Goal: Communication & Community: Answer question/provide support

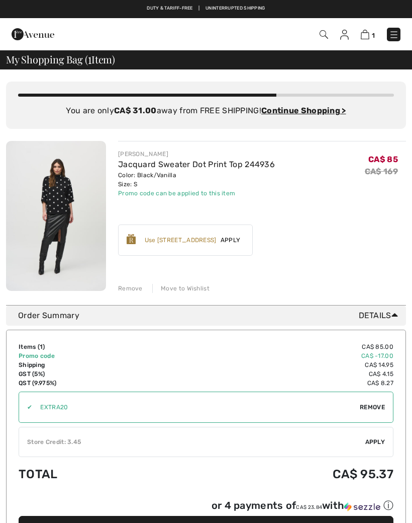
click at [126, 284] on div "Remove" at bounding box center [130, 288] width 25 height 9
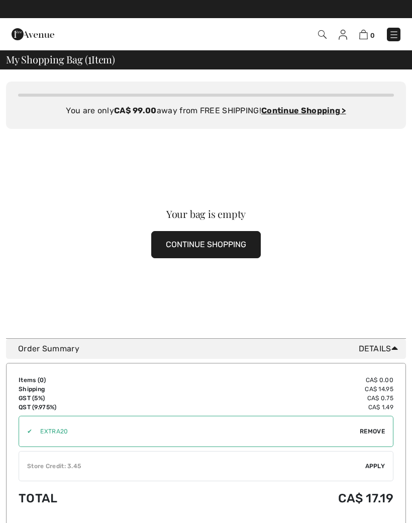
click at [397, 33] on img at bounding box center [394, 35] width 10 height 10
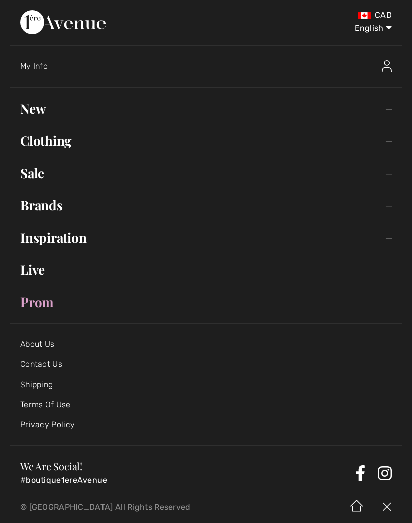
click at [371, 28] on select "English Français" at bounding box center [366, 26] width 52 height 30
select select "https://www.1ereavenue.com/fr/cart/"
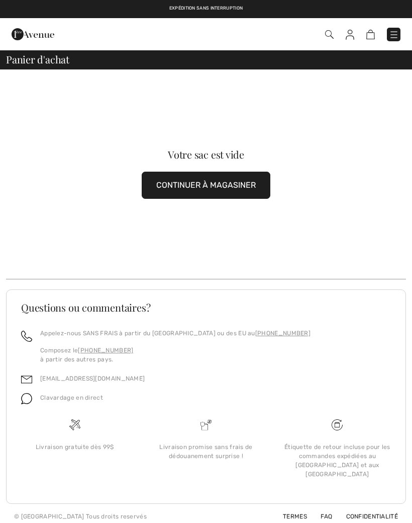
click at [394, 33] on img at bounding box center [394, 35] width 10 height 10
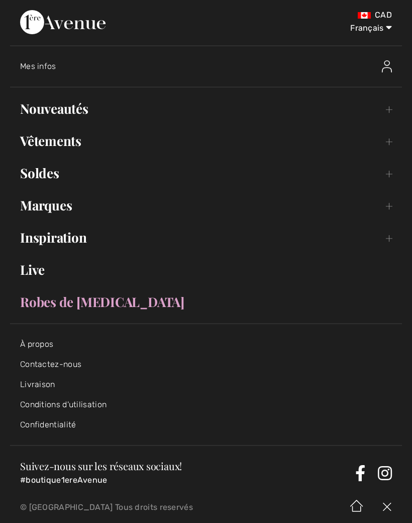
click at [58, 71] on div "Mes infos" at bounding box center [163, 66] width 287 height 10
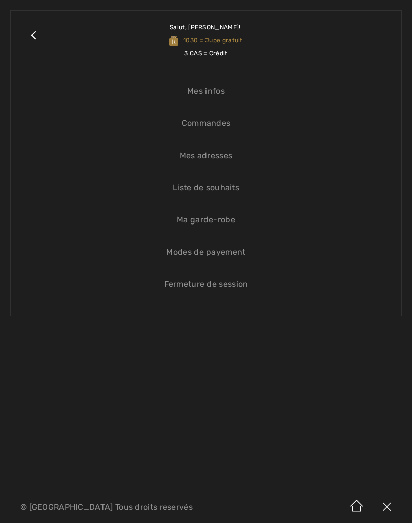
click at [228, 129] on link "Commandes" at bounding box center [206, 123] width 371 height 22
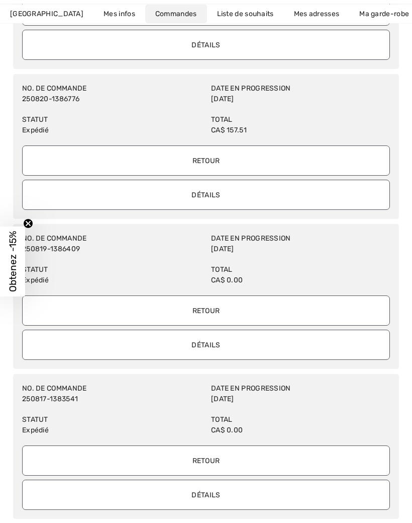
scroll to position [615, 0]
click at [215, 500] on input "Détails" at bounding box center [206, 494] width 368 height 30
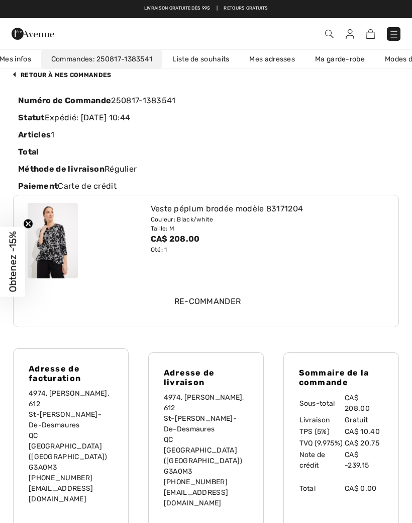
scroll to position [37, 0]
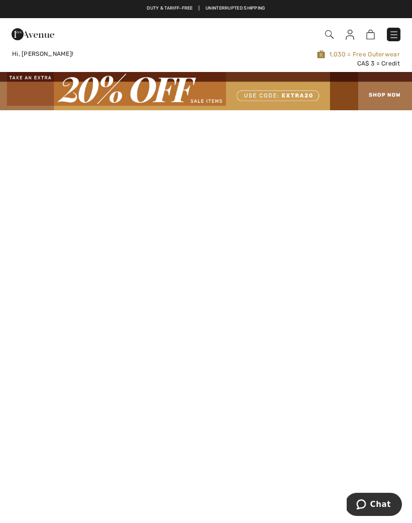
click at [399, 33] on img at bounding box center [394, 35] width 10 height 10
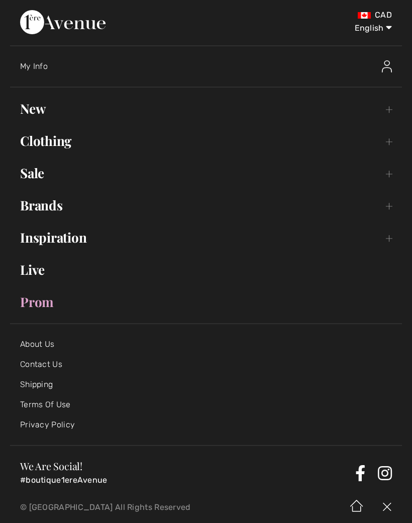
click at [367, 31] on select "English Français" at bounding box center [366, 26] width 52 height 30
select select "/fr/"
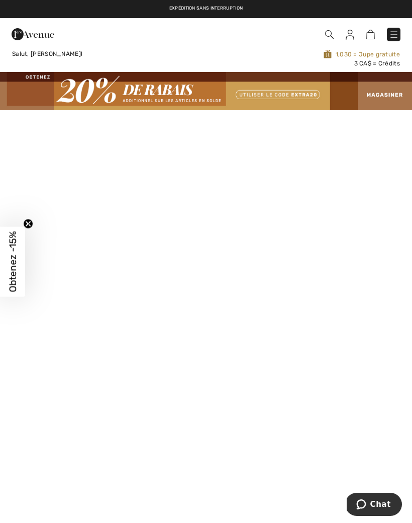
click at [398, 33] on img at bounding box center [394, 35] width 10 height 10
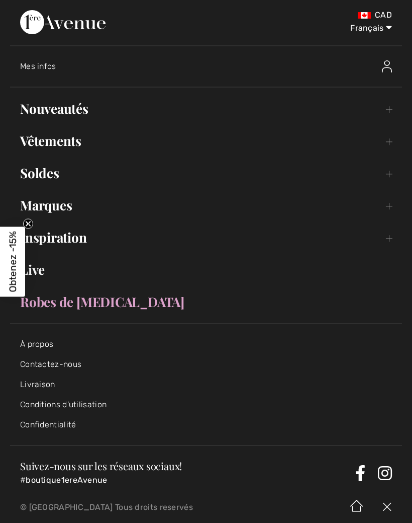
click at [51, 65] on span "Mes infos" at bounding box center [38, 66] width 36 height 10
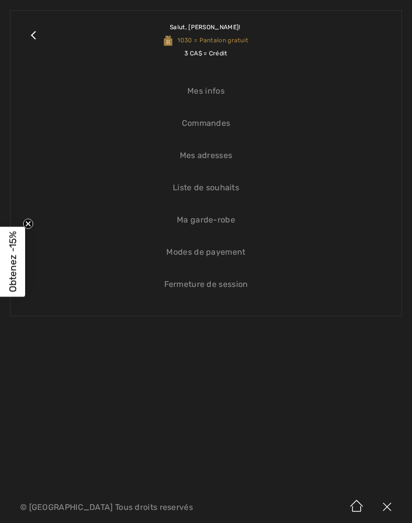
click at [217, 125] on link "Commandes" at bounding box center [206, 123] width 371 height 22
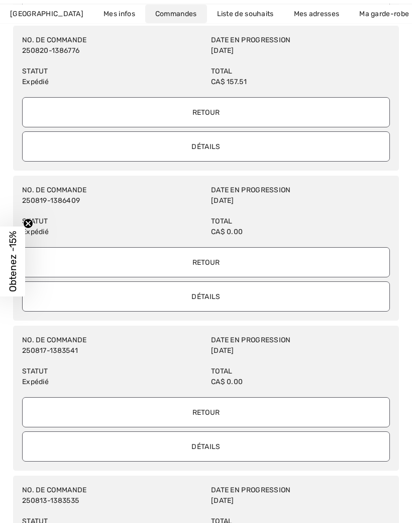
scroll to position [664, 0]
click at [251, 442] on input "Détails" at bounding box center [206, 446] width 368 height 30
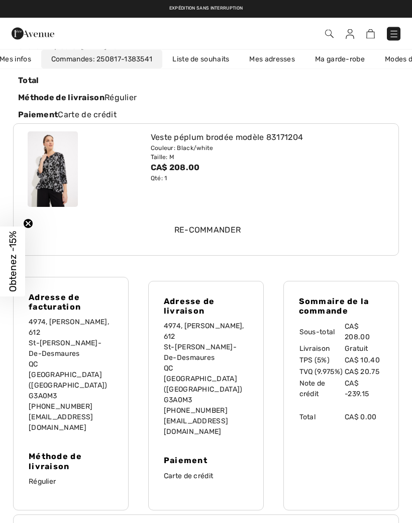
scroll to position [95, 0]
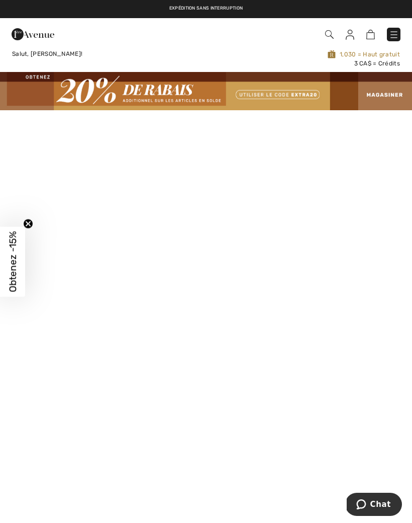
click at [395, 30] on img at bounding box center [394, 35] width 10 height 10
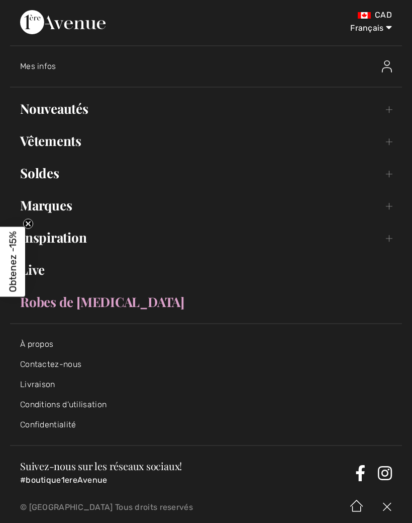
click at [53, 57] on div "Mes infos" at bounding box center [211, 66] width 382 height 32
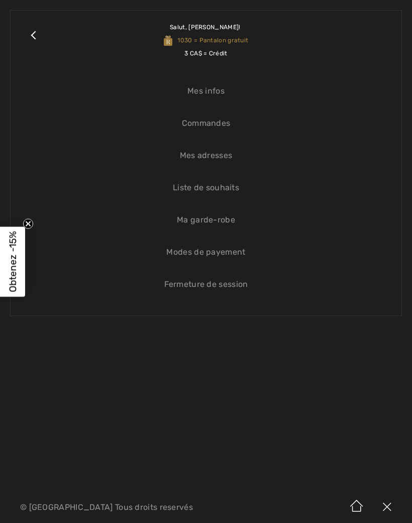
click at [48, 60] on div "Close submenu Salut, Mona! 1030 = Pantalon gratuit 3 CA$ = Crédit Mes infos Com…" at bounding box center [206, 163] width 392 height 306
click at [227, 120] on link "Commandes" at bounding box center [206, 123] width 371 height 22
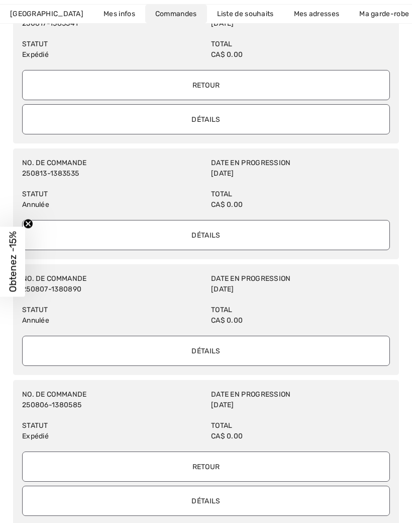
scroll to position [1011, 0]
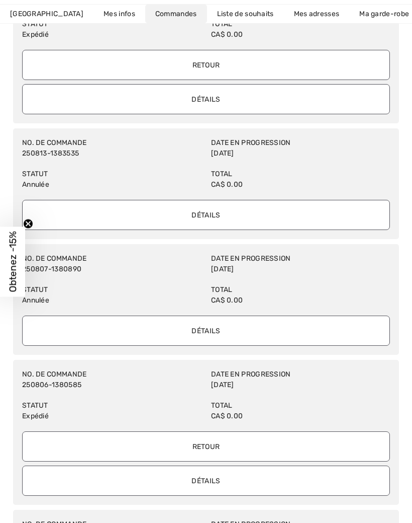
click at [223, 476] on input "Détails" at bounding box center [206, 480] width 368 height 30
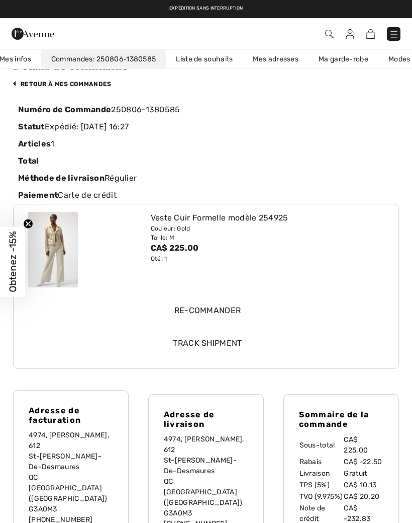
scroll to position [0, 0]
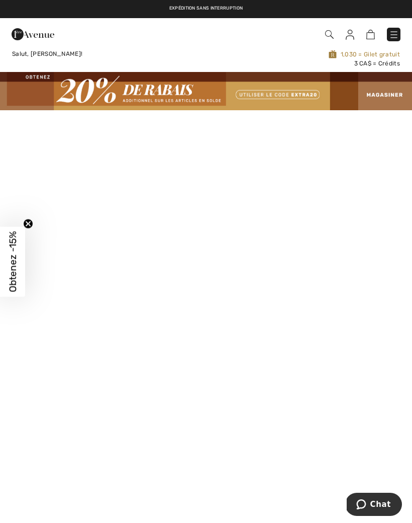
click at [395, 30] on img at bounding box center [394, 35] width 10 height 10
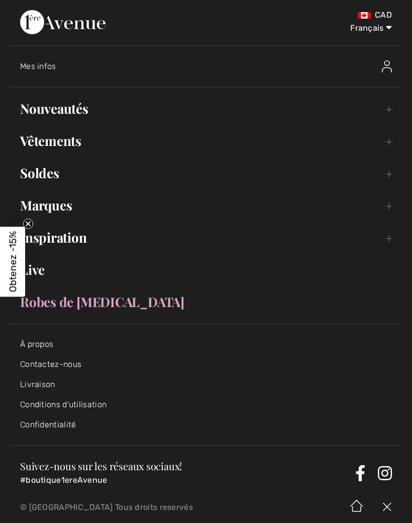
click at [43, 66] on span "Mes infos" at bounding box center [38, 66] width 36 height 10
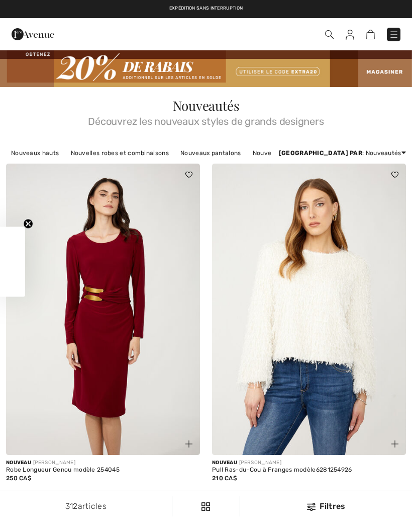
checkbox input "true"
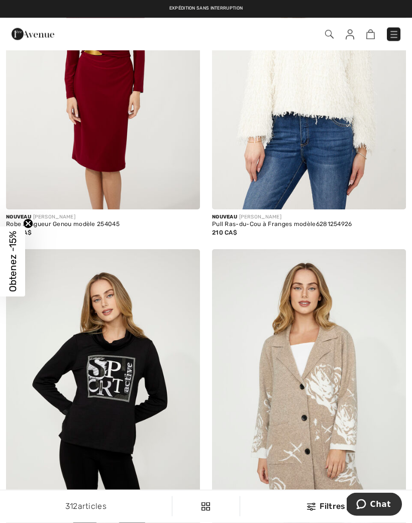
scroll to position [242, 0]
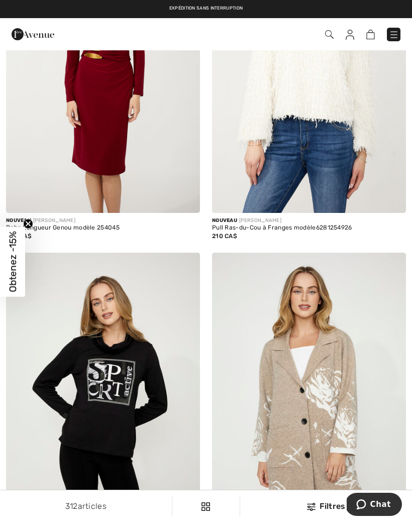
click at [333, 32] on img at bounding box center [329, 34] width 9 height 9
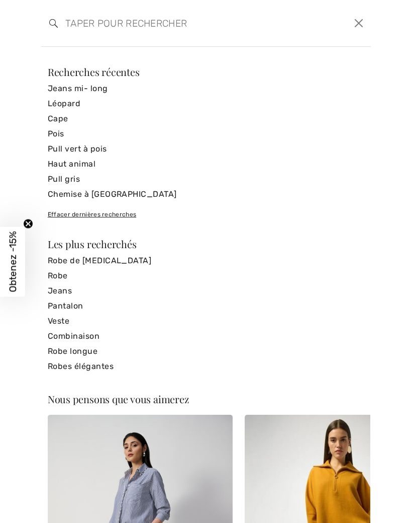
click at [145, 34] on input "search" at bounding box center [171, 23] width 226 height 30
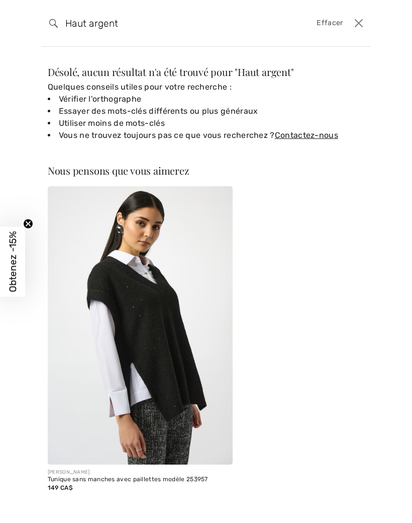
click at [153, 28] on input "Haut argent" at bounding box center [171, 23] width 226 height 30
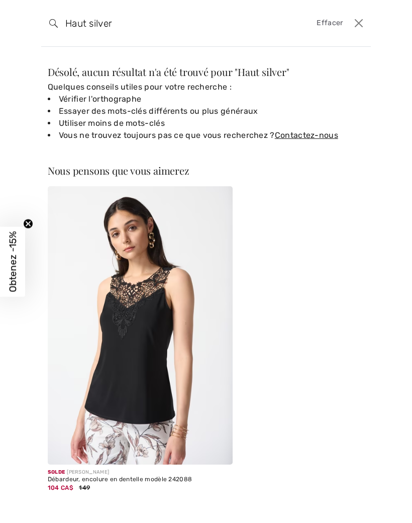
type input "Haut silver"
click at [56, 21] on img at bounding box center [53, 23] width 9 height 9
click at [367, 25] on button "Ferme" at bounding box center [360, 23] width 16 height 16
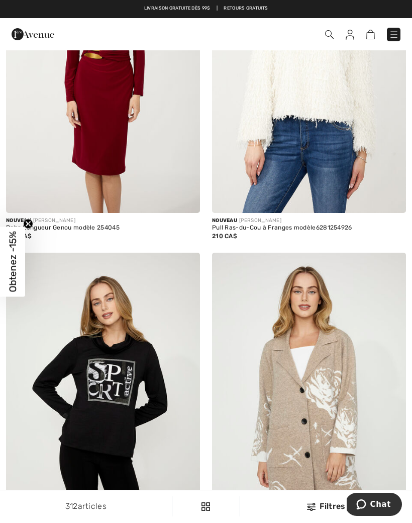
click at [400, 28] on link at bounding box center [394, 35] width 14 height 14
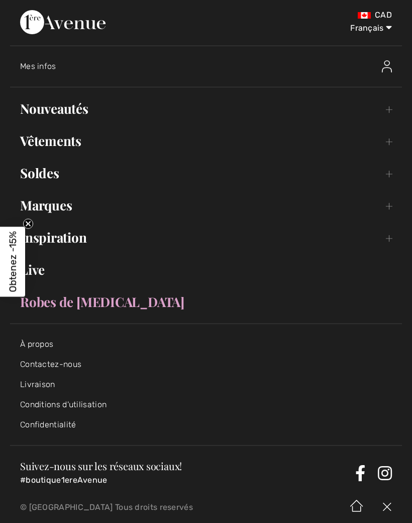
click at [73, 147] on link "Vêtements Toggle submenu" at bounding box center [206, 141] width 392 height 22
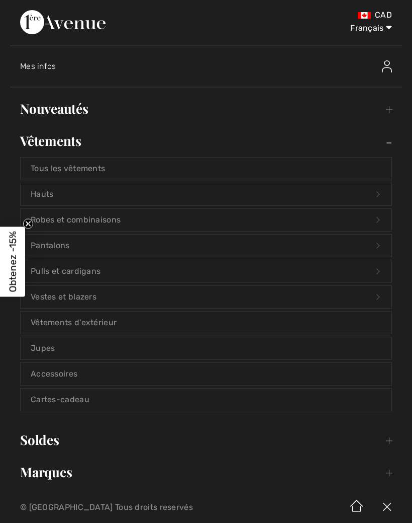
click at [49, 202] on link "Hauts Open submenu" at bounding box center [206, 194] width 371 height 22
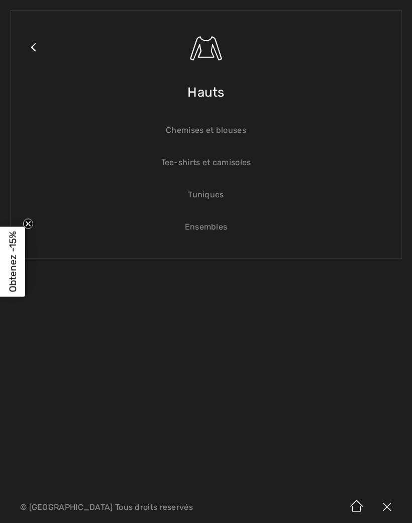
click at [39, 45] on link "Close submenu" at bounding box center [33, 60] width 25 height 78
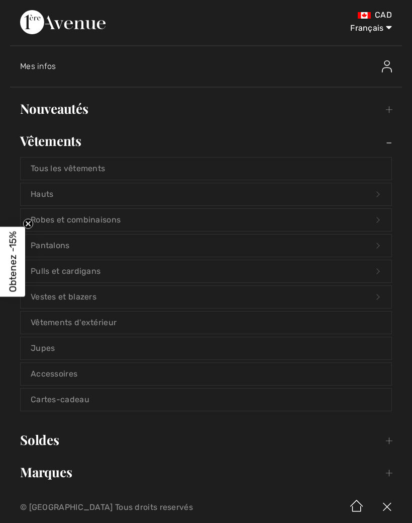
click at [79, 172] on link "Tous les vêtements" at bounding box center [206, 168] width 371 height 22
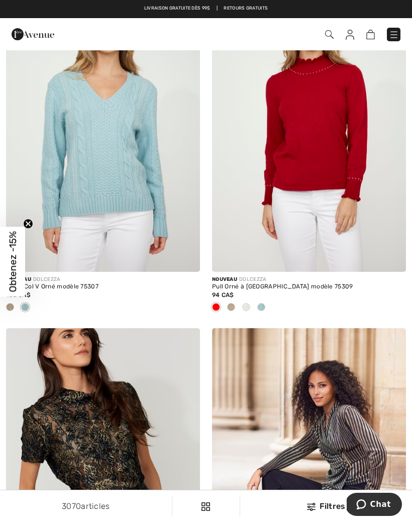
scroll to position [2611, 0]
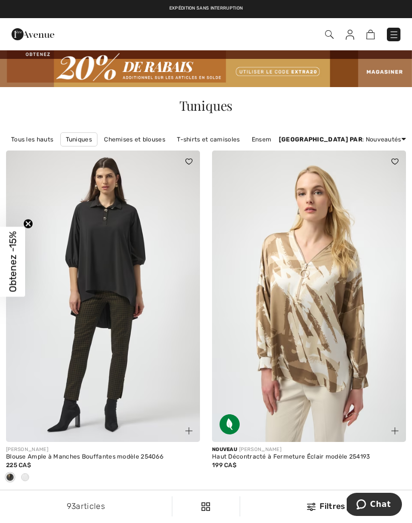
click at [394, 36] on img at bounding box center [394, 35] width 10 height 10
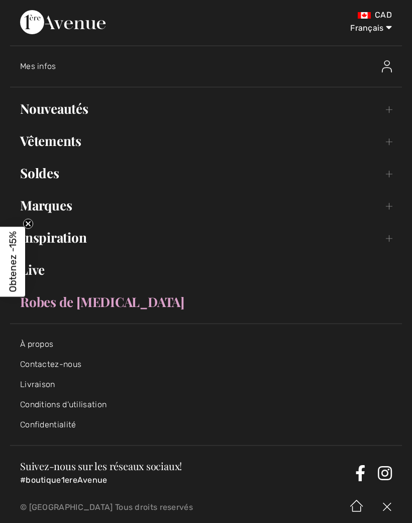
click at [43, 67] on span "Mes infos" at bounding box center [38, 66] width 36 height 10
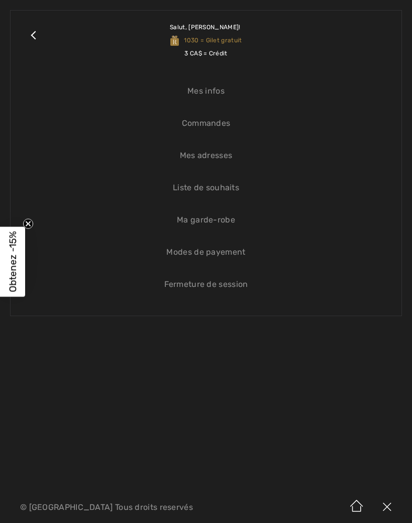
click at [221, 219] on link "Ma garde-robe" at bounding box center [206, 220] width 371 height 22
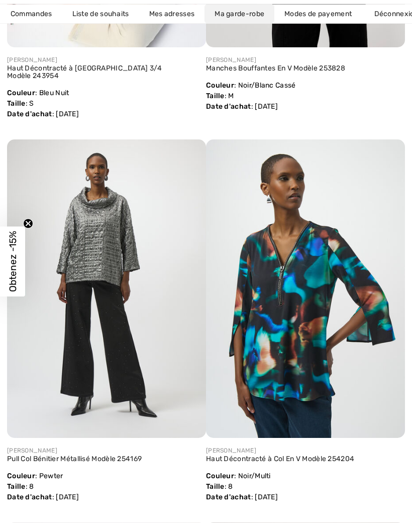
scroll to position [430, 0]
click at [108, 237] on img at bounding box center [106, 288] width 199 height 298
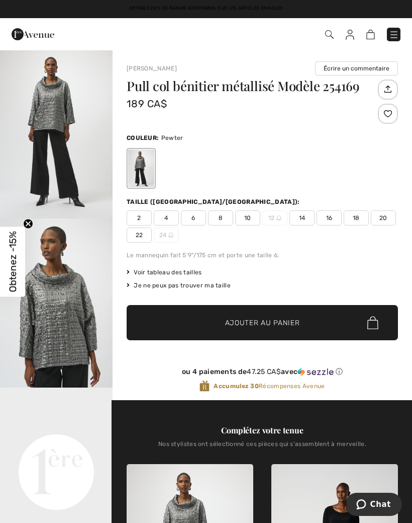
click at [400, 30] on link at bounding box center [394, 35] width 14 height 14
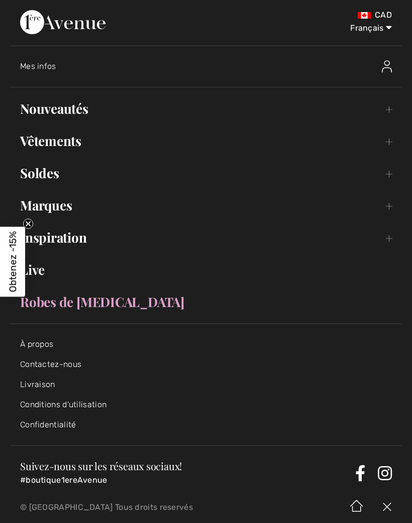
click at [46, 63] on span "Mes infos" at bounding box center [38, 66] width 36 height 10
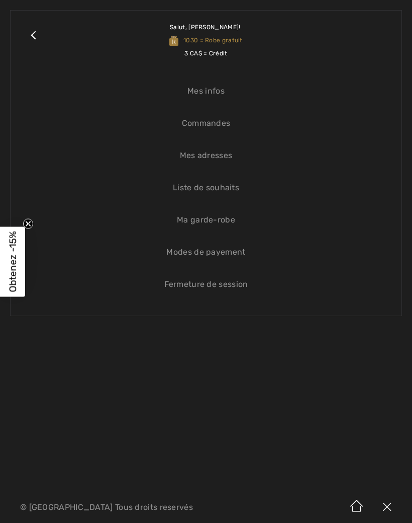
click at [222, 130] on link "Commandes" at bounding box center [206, 123] width 371 height 22
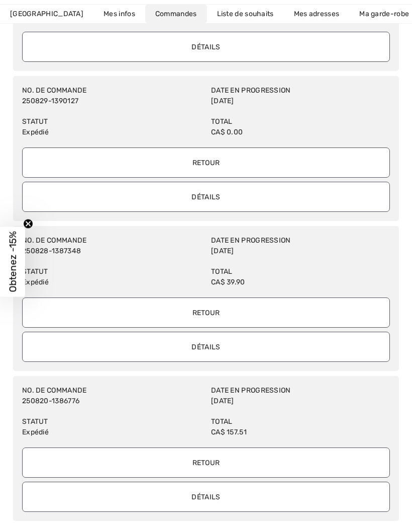
scroll to position [321, 0]
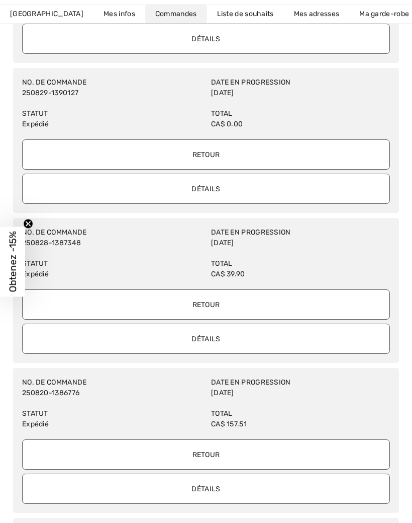
click at [232, 454] on input "Retour" at bounding box center [206, 454] width 368 height 30
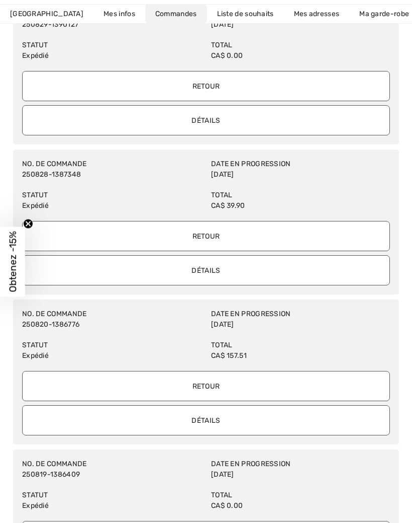
scroll to position [414, 0]
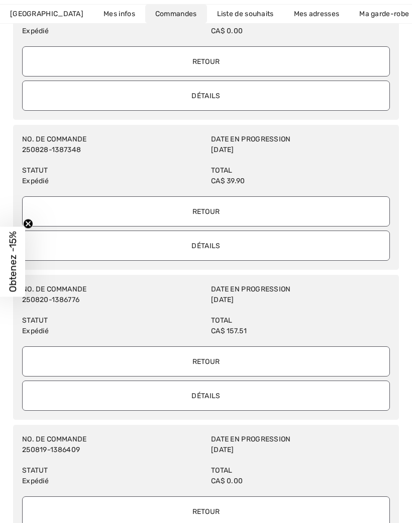
click at [222, 398] on input "Détails" at bounding box center [206, 395] width 368 height 30
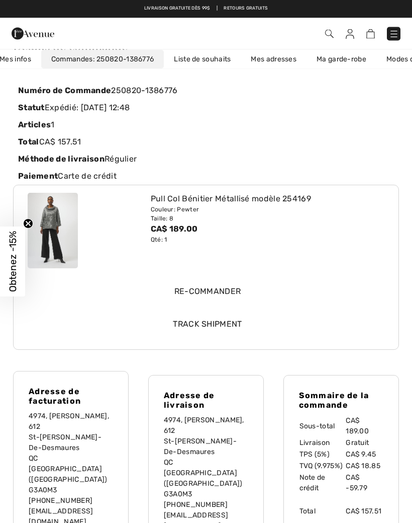
scroll to position [0, 0]
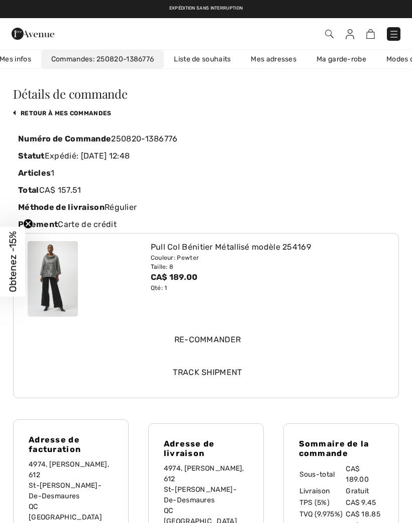
click at [107, 57] on link "250820-1386776" at bounding box center [123, 59] width 61 height 9
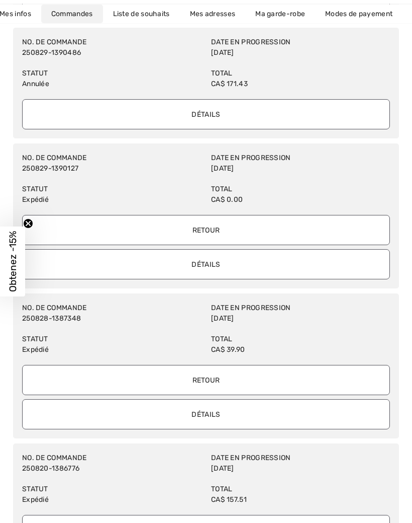
scroll to position [249, 0]
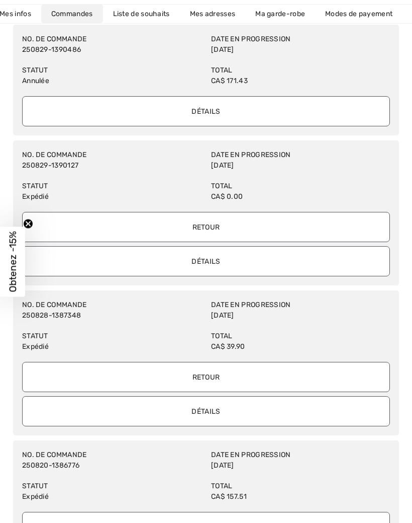
click at [228, 379] on input "Retour" at bounding box center [206, 377] width 368 height 30
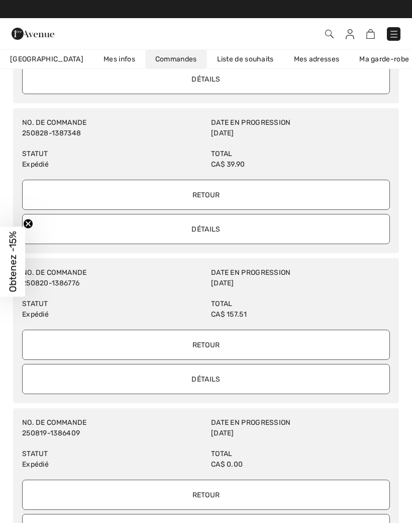
scroll to position [426, 0]
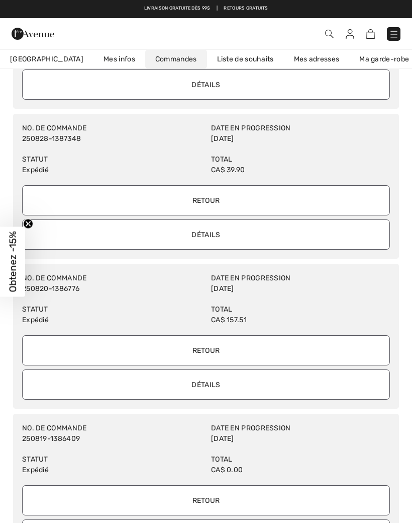
click at [242, 353] on input "Retour" at bounding box center [206, 350] width 368 height 30
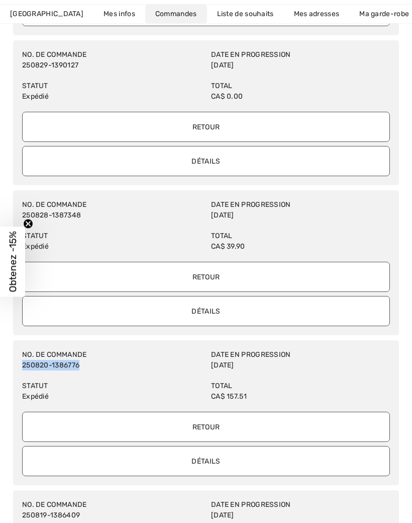
scroll to position [351, 0]
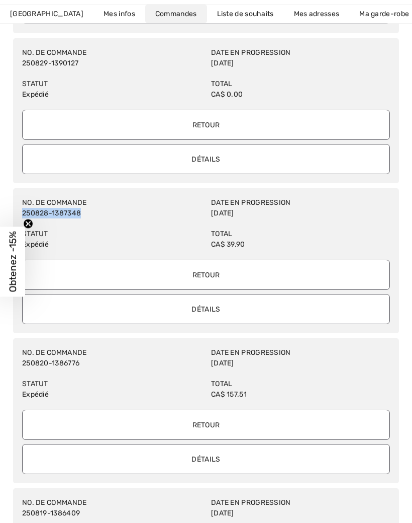
click at [384, 17] on link "Ma garde-robe" at bounding box center [385, 14] width 70 height 19
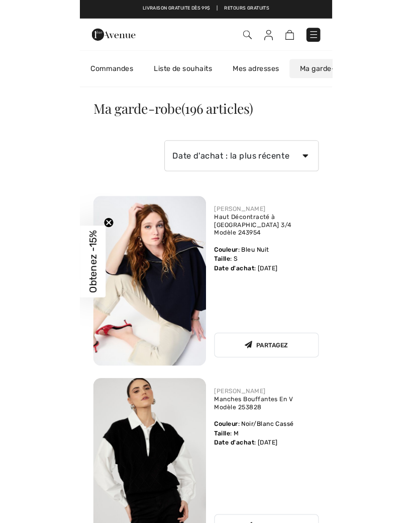
scroll to position [0, 145]
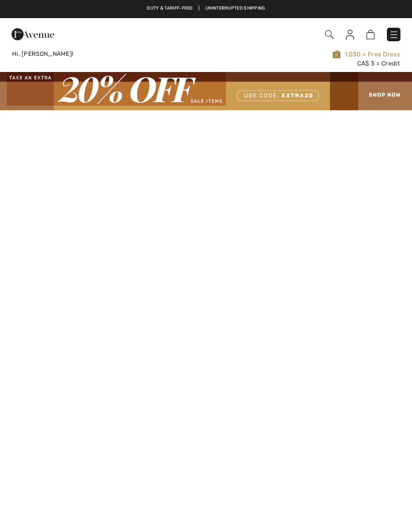
checkbox input "true"
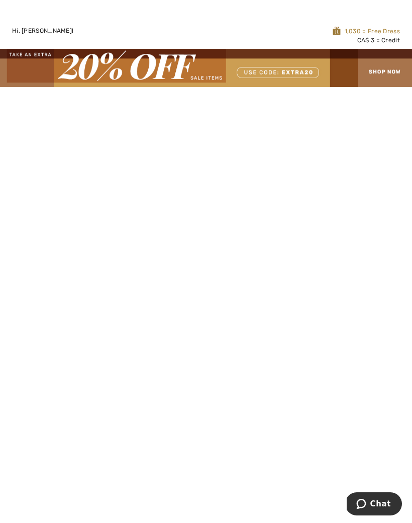
scroll to position [24, 0]
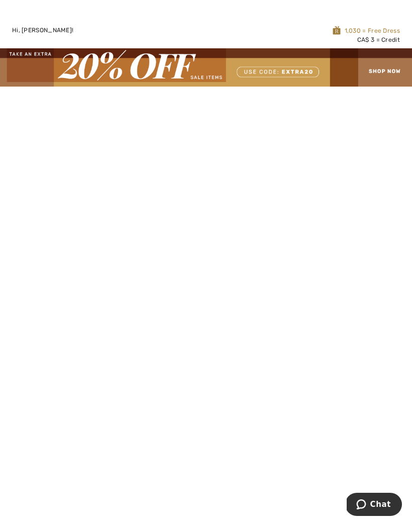
click at [378, 495] on button "Chat" at bounding box center [374, 503] width 57 height 23
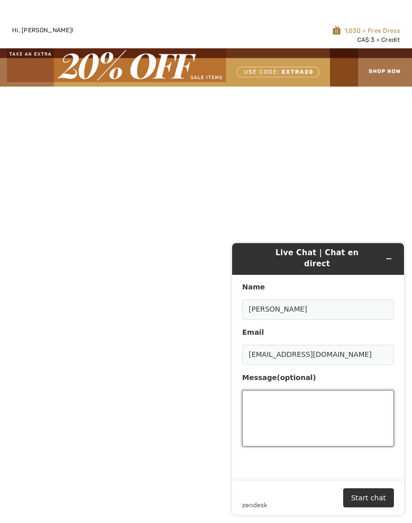
click at [263, 397] on textarea "Message (optional)" at bounding box center [318, 418] width 152 height 56
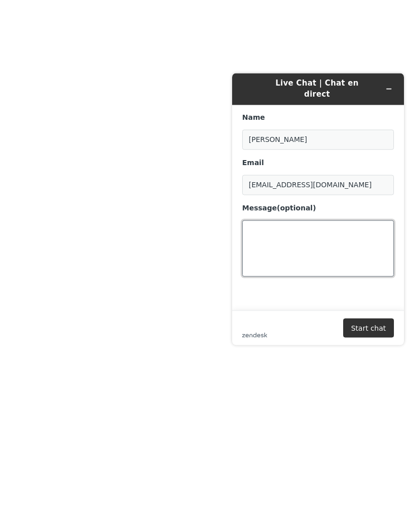
paste textarea "250828-1387348"
click at [245, 221] on textarea "250828-1387348" at bounding box center [318, 248] width 152 height 56
click at [380, 231] on textarea "Bonjour, J'aimerais s.v.p. pour retourner l'item 250828-1387348" at bounding box center [318, 248] width 152 height 56
click at [362, 239] on textarea "Bonjour, J'aimerais s.v.p. pour retourner la commande 250828-1387348" at bounding box center [318, 248] width 152 height 56
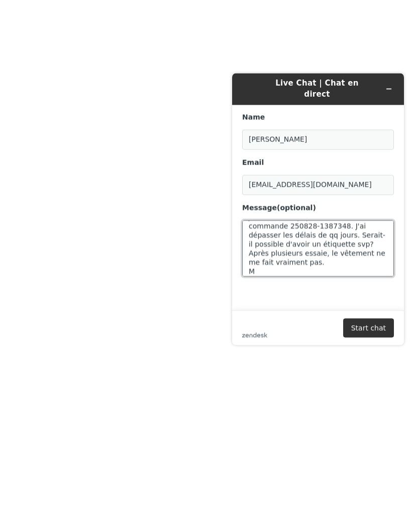
scroll to position [22, 0]
click at [364, 233] on textarea "Bonjour, J'aimerais s.v.p. pour retourner la commande 250828-1387348. J'ai dépa…" at bounding box center [318, 248] width 152 height 56
click at [322, 245] on textarea "Bonjour, J'aimerais s.v.p. pour retourner la commande 250828-1387348. J'ai dépa…" at bounding box center [318, 248] width 152 height 56
click at [365, 242] on textarea "Bonjour, J'aimerais s.v.p. pour retourner la commande 250828-1387348. J'ai dépa…" at bounding box center [318, 248] width 152 height 56
click at [304, 260] on textarea "Bonjour, J'aimerais s.v.p. pour retourner la commande 250828-1387348. J'ai dépa…" at bounding box center [318, 248] width 152 height 56
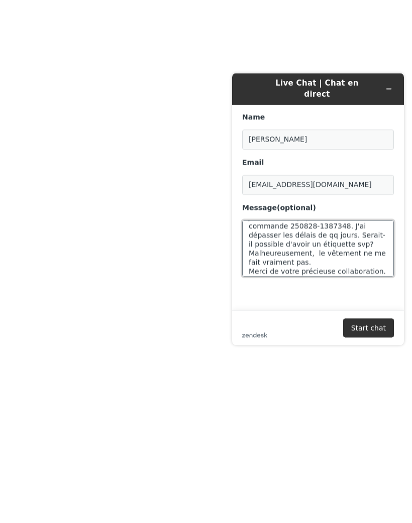
click at [384, 263] on textarea "Bonjour, J'aimerais s.v.p. pour retourner la commande 250828-1387348. J'ai dépa…" at bounding box center [318, 248] width 152 height 56
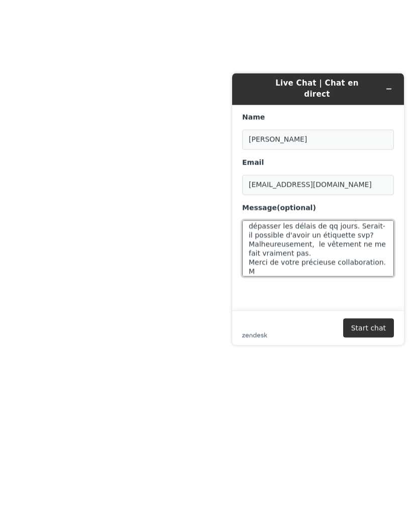
scroll to position [31, 0]
type textarea "Bonjour, J'aimerais s.v.p. pour retourner la commande 250828-1387348. J'ai dépa…"
click at [378, 330] on button "Start chat" at bounding box center [369, 327] width 51 height 19
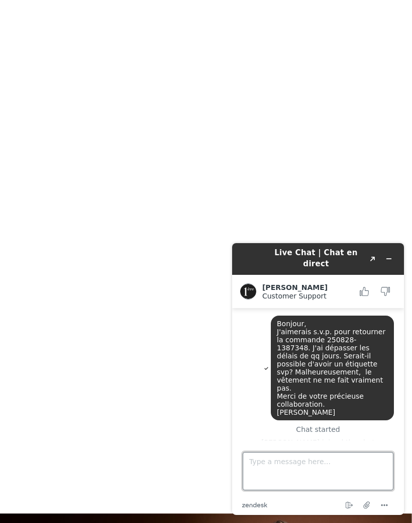
click at [273, 470] on textarea "Type a message here..." at bounding box center [318, 471] width 151 height 38
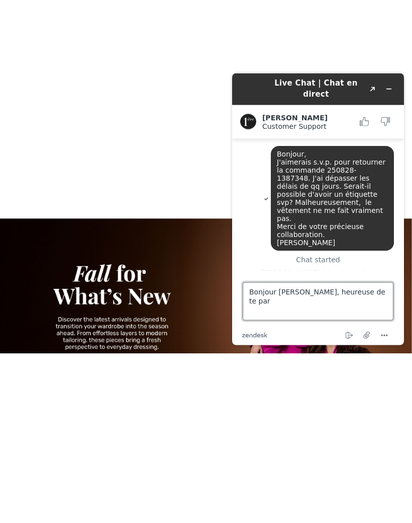
scroll to position [30, 0]
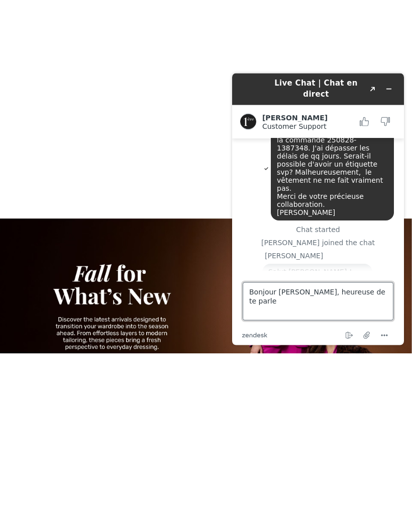
type textarea "Bonjour Amanda, heureuse de te parler"
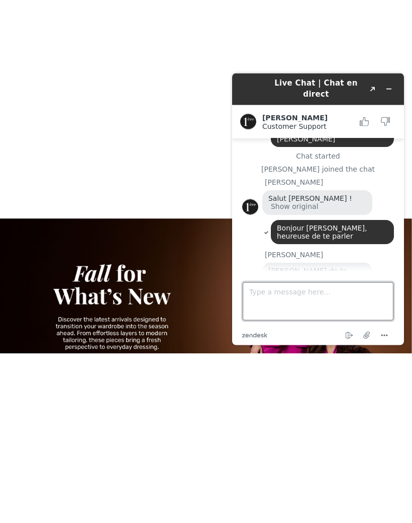
scroll to position [131, 0]
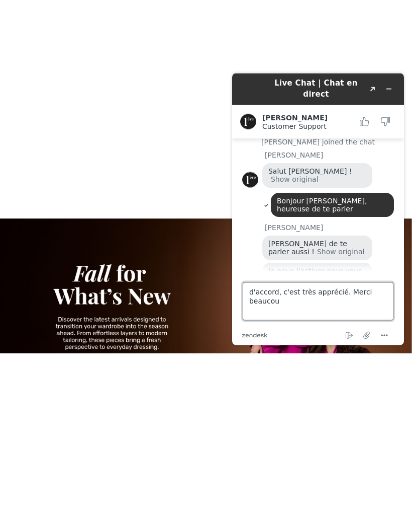
type textarea "d'accord, c'est très apprécié. Merci beaucoup"
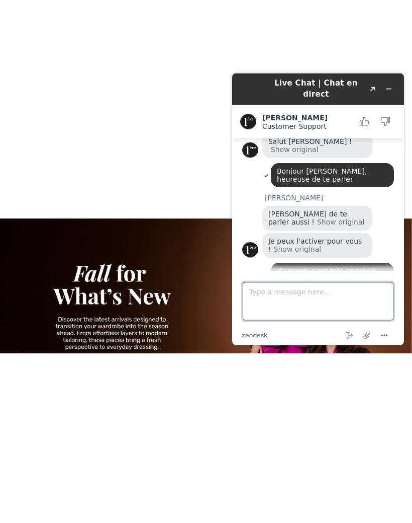
scroll to position [204, 0]
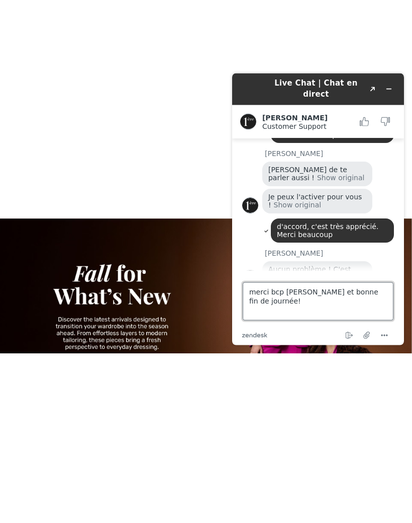
type textarea "merci bcp Amanda et bonne fin de journée! 🌸"
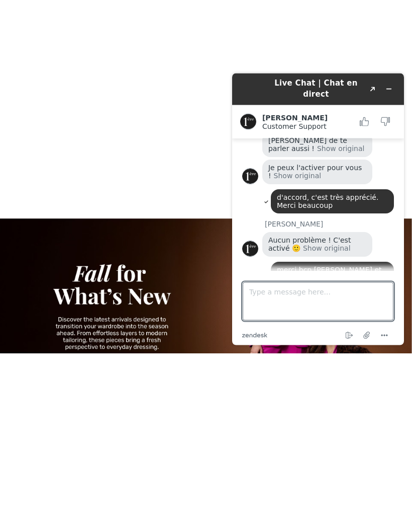
click at [384, 335] on icon "Menu" at bounding box center [385, 335] width 12 height 12
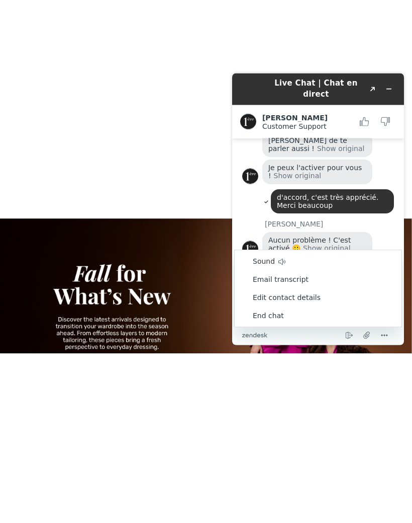
scroll to position [549, 0]
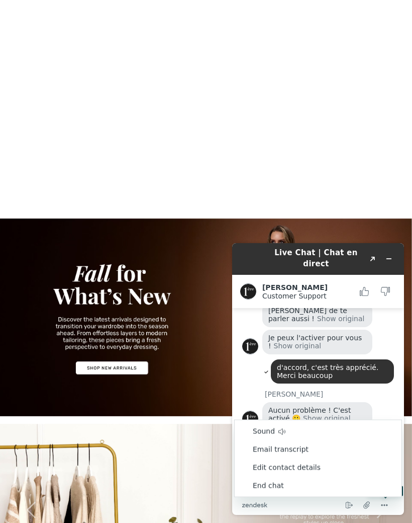
click at [387, 503] on icon "Menu" at bounding box center [385, 505] width 12 height 12
click at [388, 502] on icon "Menu" at bounding box center [385, 505] width 12 height 12
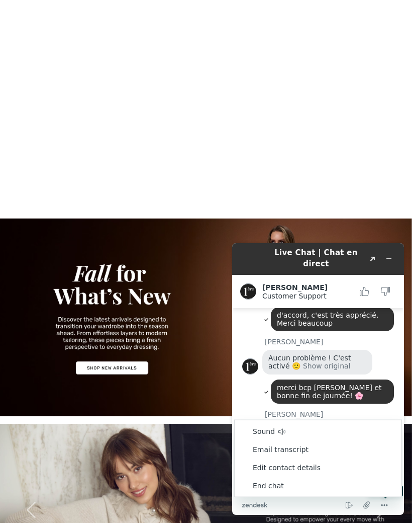
scroll to position [286, 0]
click at [203, 410] on img at bounding box center [206, 317] width 412 height 198
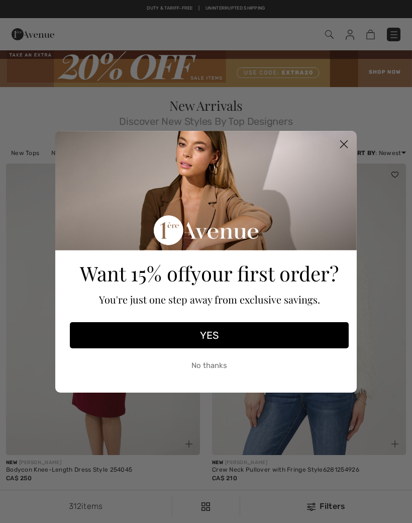
scroll to position [288, 0]
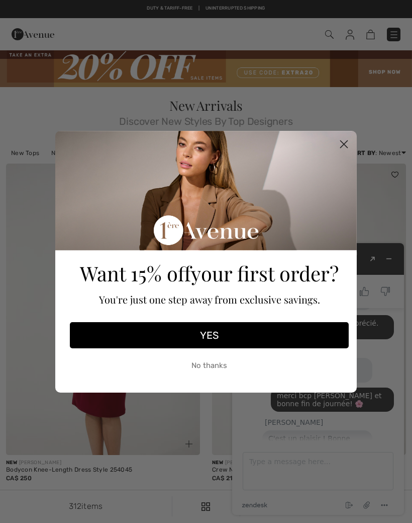
click at [348, 147] on icon "Close dialog" at bounding box center [344, 143] width 7 height 7
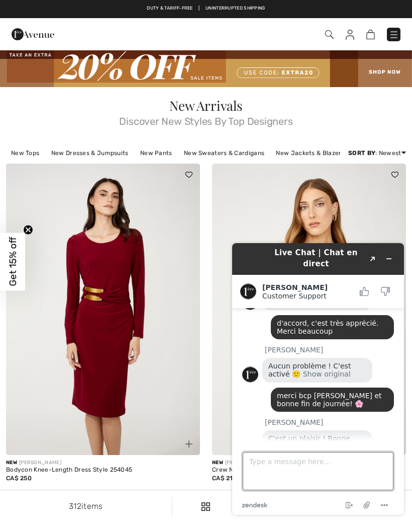
click at [291, 469] on textarea "Type a message here..." at bounding box center [318, 471] width 151 height 38
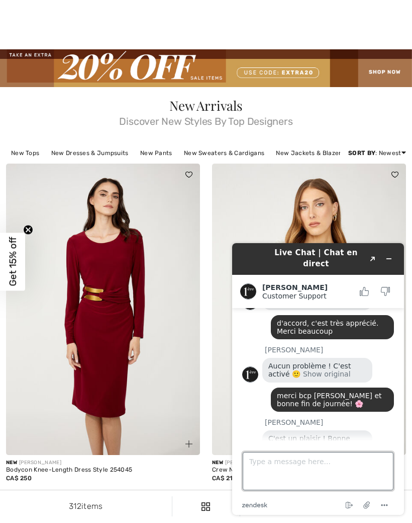
scroll to position [125, 0]
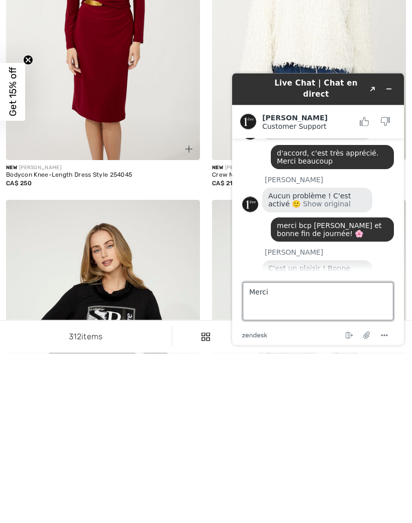
type textarea "Merci"
click at [385, 337] on icon "Menu" at bounding box center [385, 335] width 12 height 12
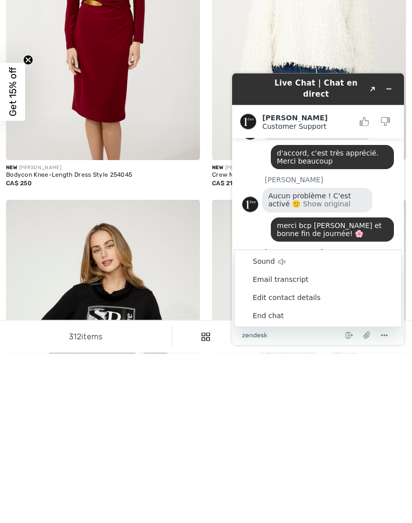
scroll to position [295, 0]
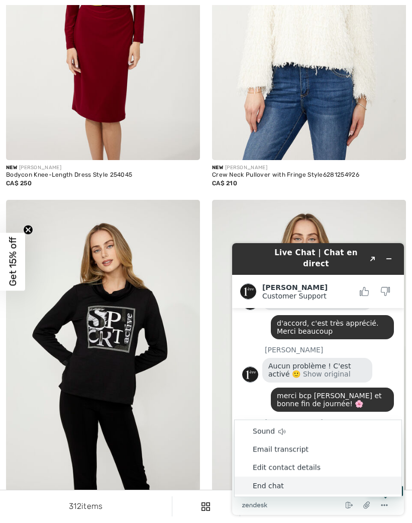
click at [281, 483] on li "End chat" at bounding box center [318, 485] width 167 height 18
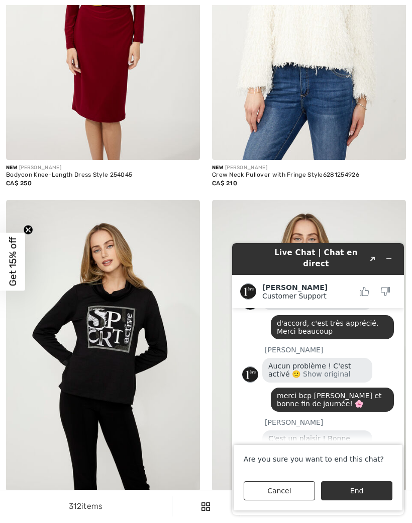
click at [360, 494] on button "End" at bounding box center [356, 490] width 71 height 19
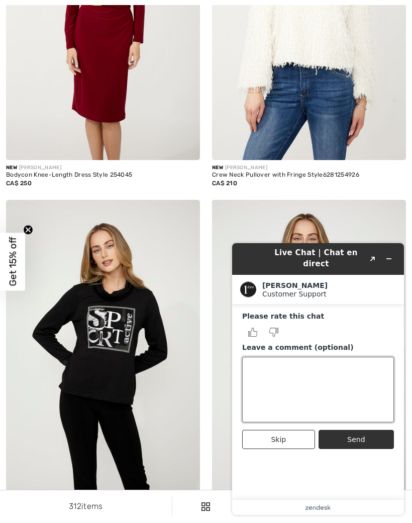
click at [278, 368] on textarea "Leave a comment (optional)" at bounding box center [318, 389] width 152 height 65
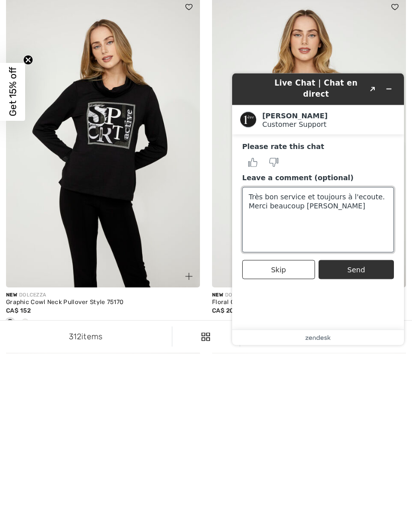
type textarea "Très bon service et toujours à l'ecoute. Merci beaucoup Amanda!"
click at [370, 261] on button "Send" at bounding box center [356, 269] width 75 height 19
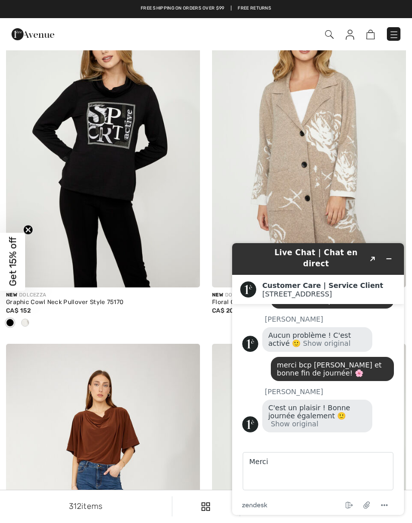
scroll to position [291, 0]
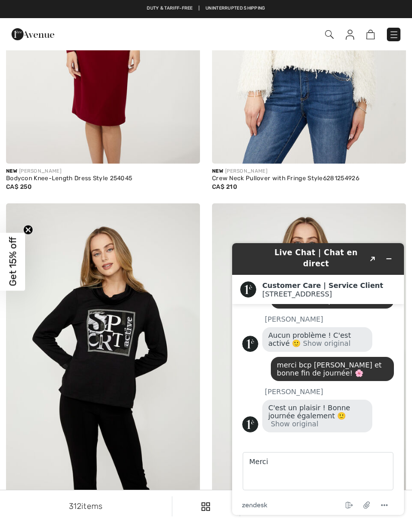
click at [393, 251] on button "Minimize widget" at bounding box center [389, 258] width 16 height 14
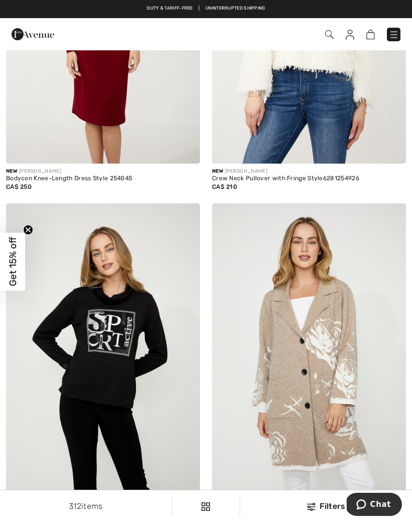
click at [394, 36] on img at bounding box center [394, 35] width 10 height 10
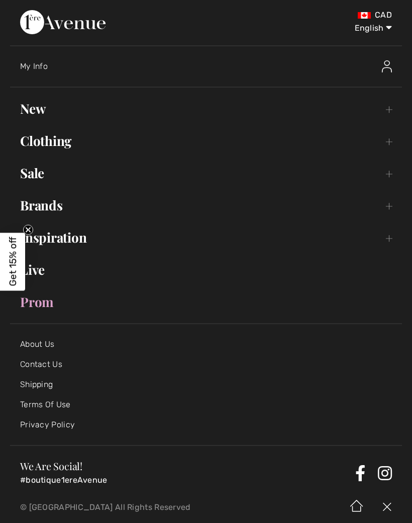
click at [375, 31] on select "English Français" at bounding box center [366, 26] width 52 height 30
select select "/fr/nouveau/"
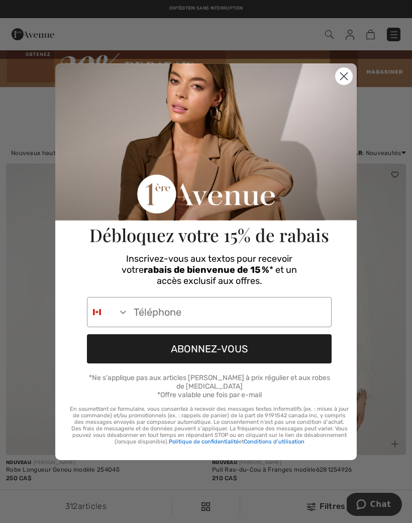
click at [353, 75] on circle "Close dialog" at bounding box center [344, 75] width 17 height 17
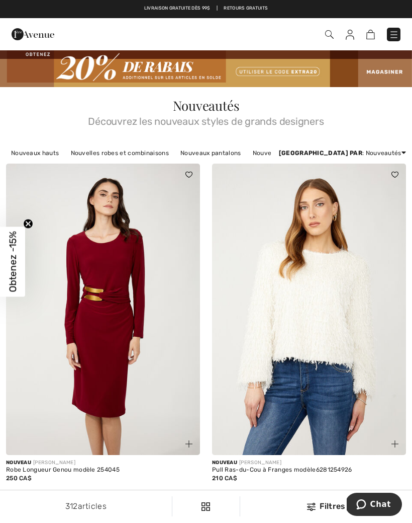
click at [397, 32] on img at bounding box center [394, 35] width 10 height 10
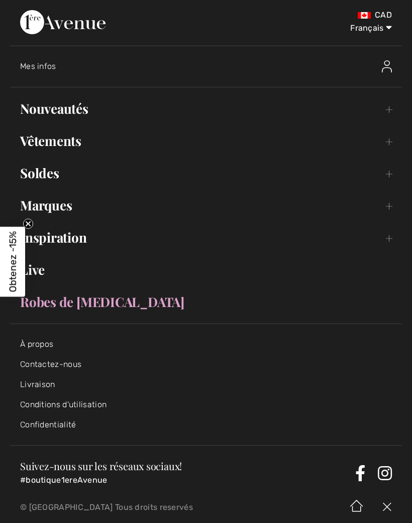
click at [50, 65] on span "Mes infos" at bounding box center [38, 66] width 36 height 10
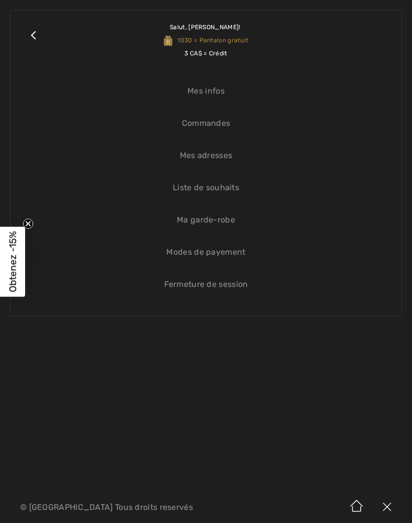
click at [229, 124] on link "Commandes" at bounding box center [206, 123] width 371 height 22
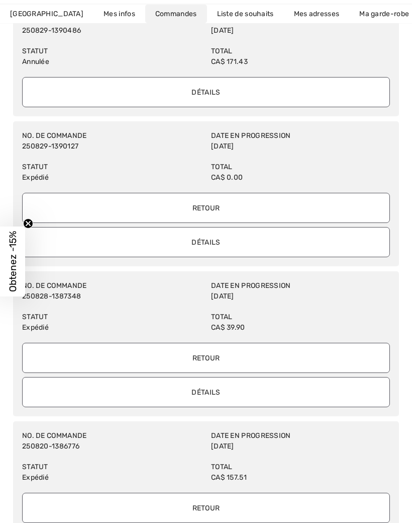
scroll to position [269, 0]
click at [235, 508] on input "Retour" at bounding box center [206, 507] width 368 height 30
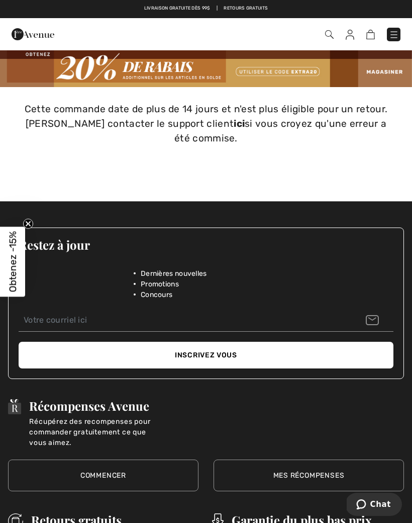
click at [398, 31] on img at bounding box center [394, 35] width 10 height 10
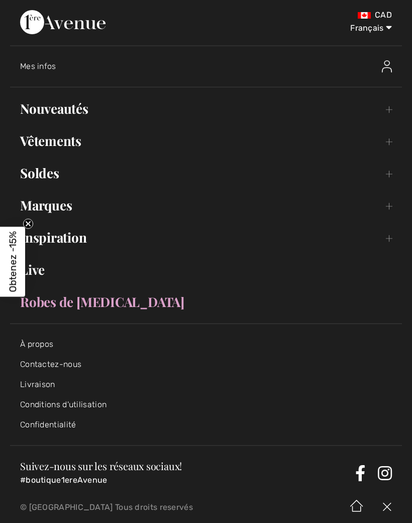
click at [48, 67] on span "Mes infos" at bounding box center [38, 66] width 36 height 10
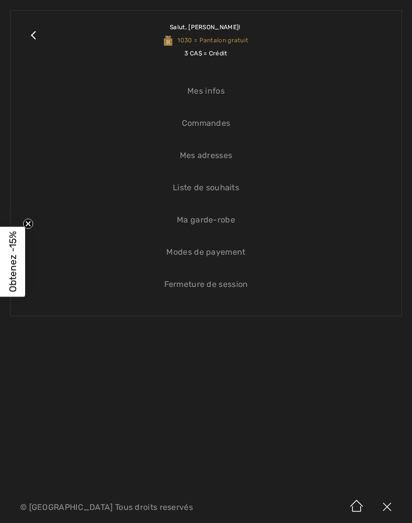
click at [218, 126] on link "Commandes" at bounding box center [206, 123] width 371 height 22
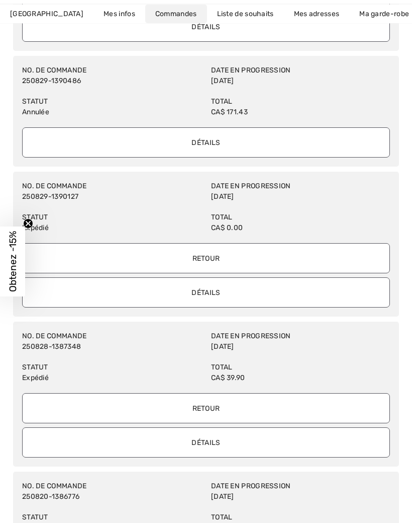
scroll to position [224, 0]
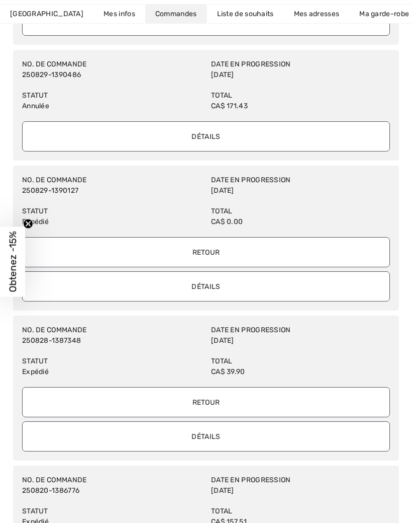
click at [247, 405] on input "Retour" at bounding box center [206, 402] width 368 height 30
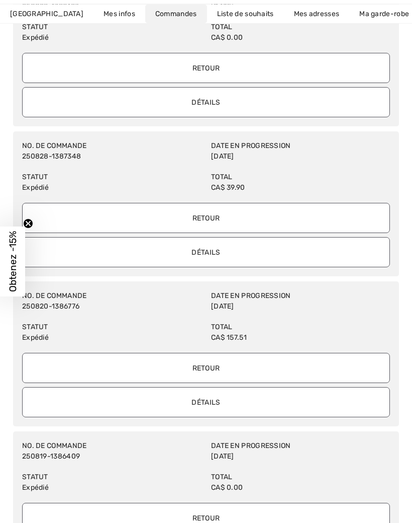
scroll to position [429, 0]
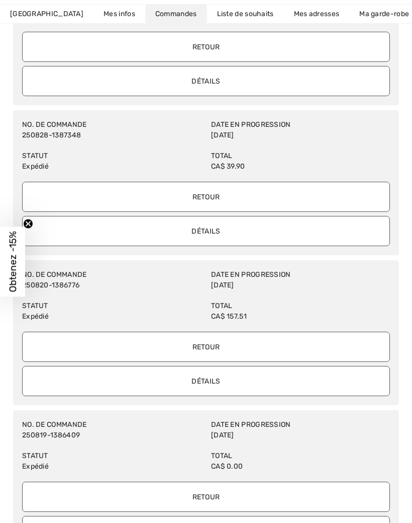
click at [238, 347] on input "Retour" at bounding box center [206, 346] width 368 height 30
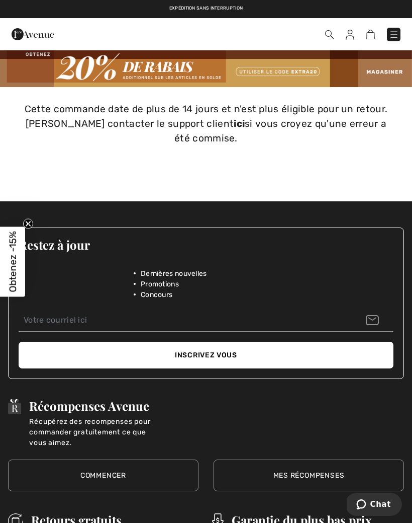
click at [398, 30] on img at bounding box center [394, 35] width 10 height 10
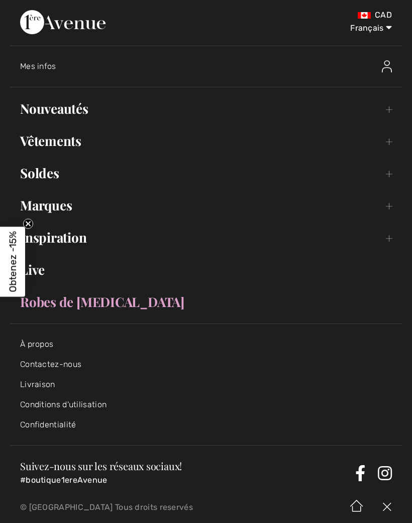
click at [53, 74] on div "Mes infos" at bounding box center [211, 66] width 382 height 32
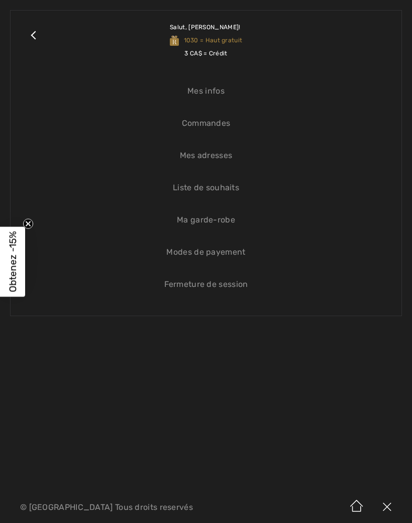
click at [220, 128] on link "Commandes" at bounding box center [206, 123] width 371 height 22
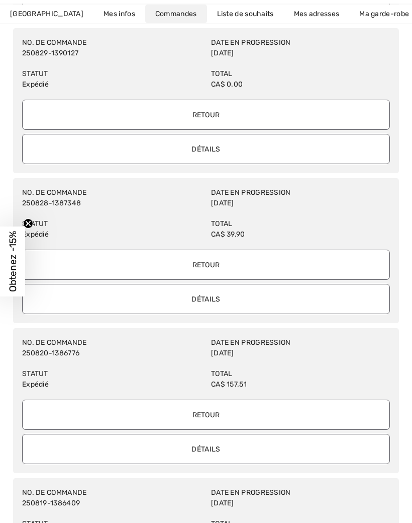
scroll to position [361, 0]
click at [233, 414] on input "Retour" at bounding box center [206, 414] width 368 height 30
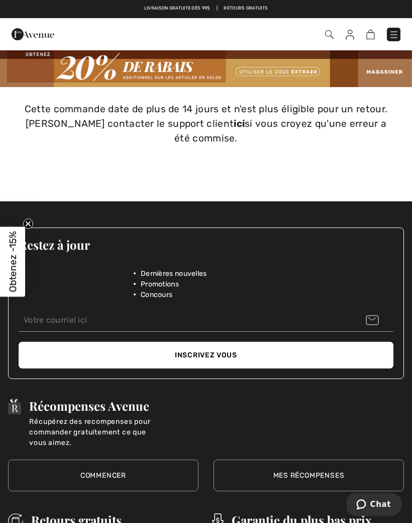
click at [397, 38] on img at bounding box center [394, 35] width 10 height 10
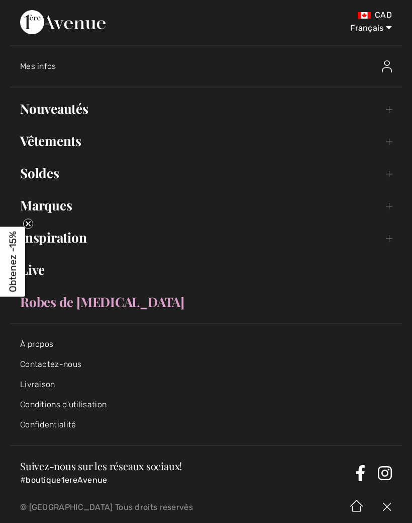
click at [49, 66] on span "Mes infos" at bounding box center [38, 66] width 36 height 10
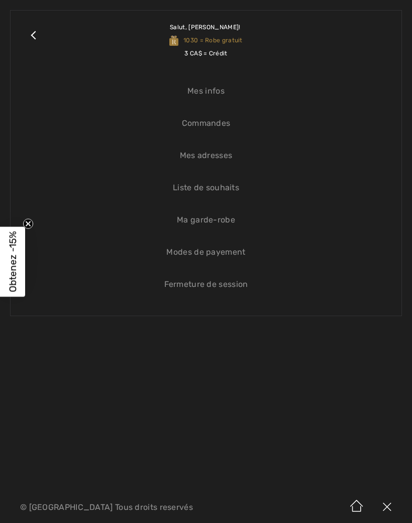
click at [222, 128] on link "Commandes" at bounding box center [206, 123] width 371 height 22
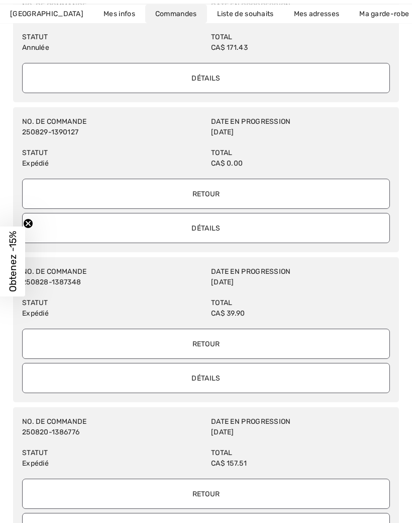
scroll to position [319, 0]
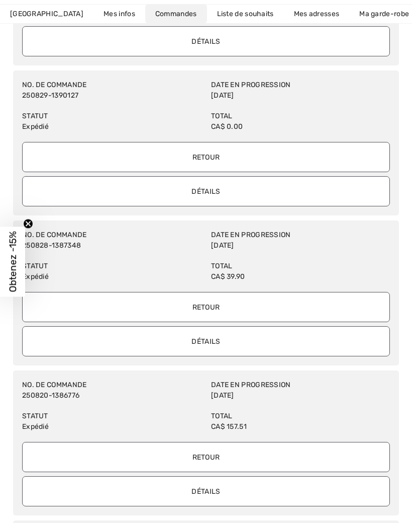
click at [248, 487] on input "Détails" at bounding box center [206, 491] width 368 height 30
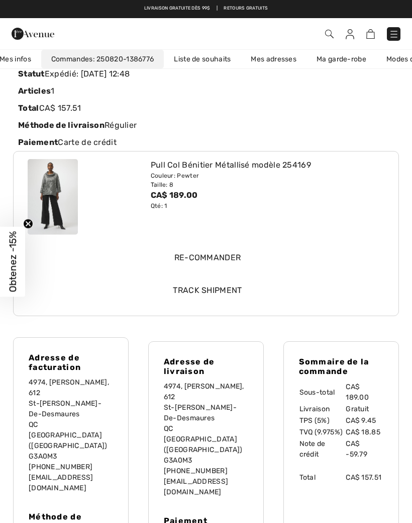
scroll to position [0, 0]
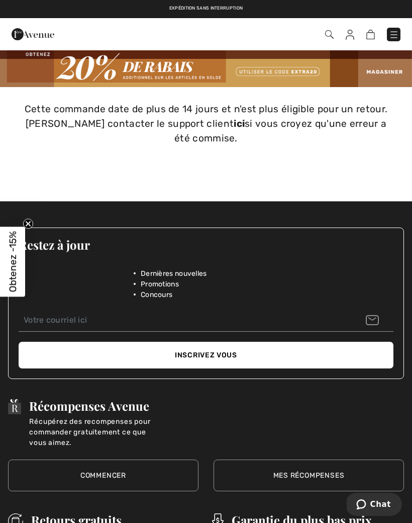
click at [397, 28] on link at bounding box center [394, 35] width 14 height 14
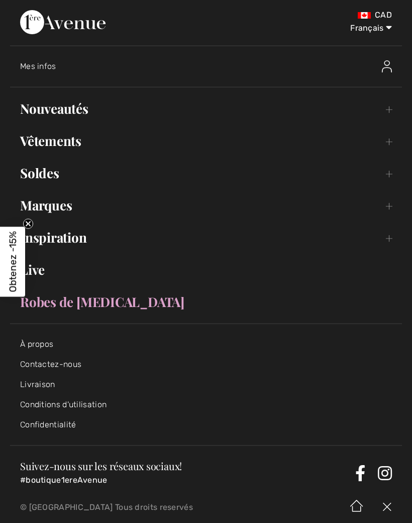
click at [89, 355] on ul "À propos Contactez-nous Livraison Conditions d'utilisation Confidentialité" at bounding box center [206, 384] width 372 height 91
click at [381, 280] on link "Live" at bounding box center [206, 270] width 392 height 22
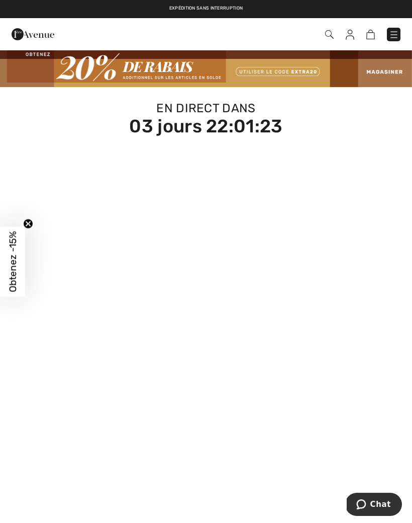
click at [385, 499] on span "Chat" at bounding box center [381, 503] width 21 height 9
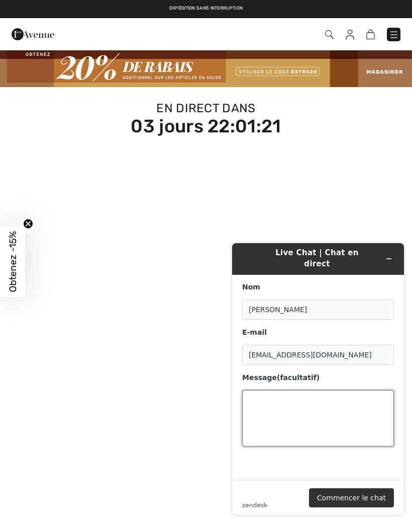
click at [269, 395] on textarea "Message (facultatif)" at bounding box center [318, 418] width 152 height 56
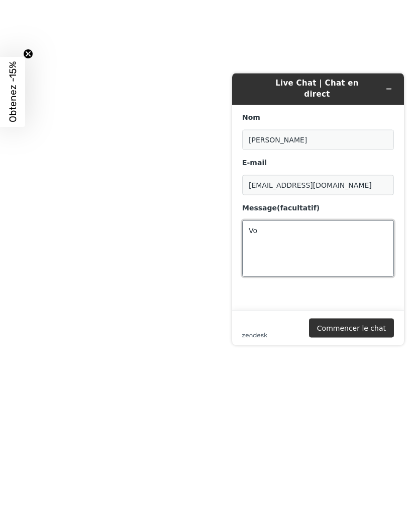
type textarea "V"
click at [349, 225] on textarea "Bonjour, Concernant la commande" at bounding box center [318, 248] width 152 height 56
paste textarea "Numéro de Commande 250820-1386776"
click at [326, 225] on textarea "Bonjour, Concernant la commande Numéro de Commande 250820-1386776" at bounding box center [318, 248] width 152 height 56
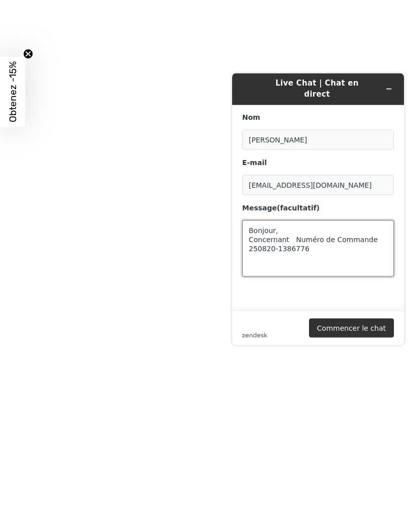
click at [322, 241] on textarea "Bonjour, Concernant Numéro de Commande 250820-1386776" at bounding box center [318, 248] width 152 height 56
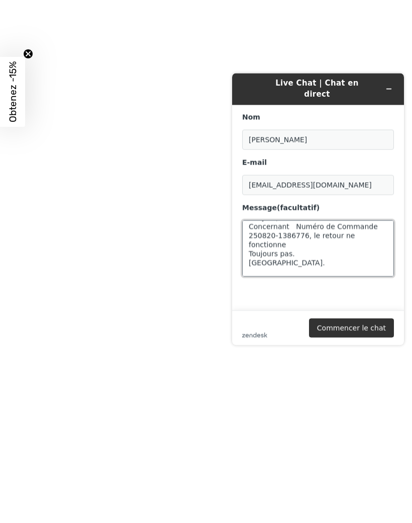
scroll to position [13, 0]
type textarea "Bonjour, Concernant Numéro de Commande 250820-1386776, le retour ne fonctionne …"
click at [371, 328] on button "Commencer le chat" at bounding box center [351, 327] width 85 height 19
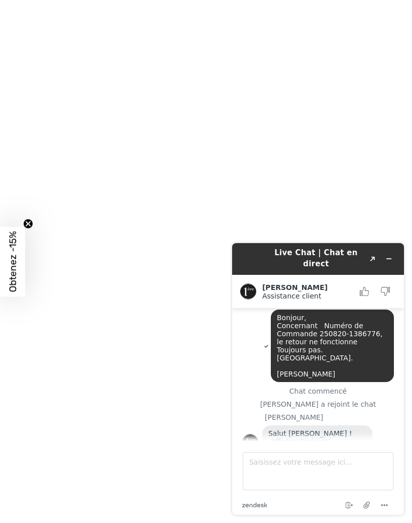
scroll to position [33, 0]
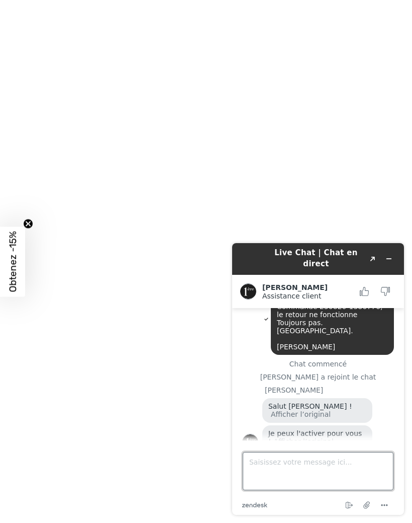
click at [267, 468] on textarea "Saisissez votre message ici..." at bounding box center [318, 471] width 151 height 38
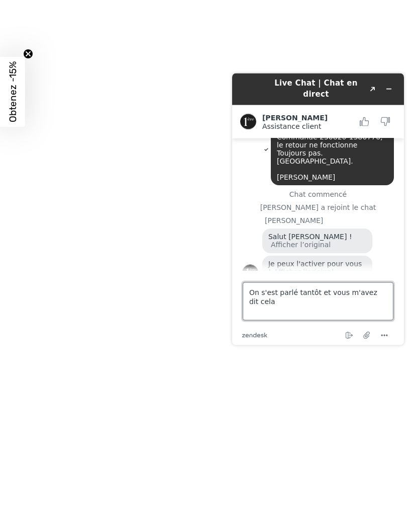
type textarea "On s'est parlé tantôt et vous m'avez dit cela!"
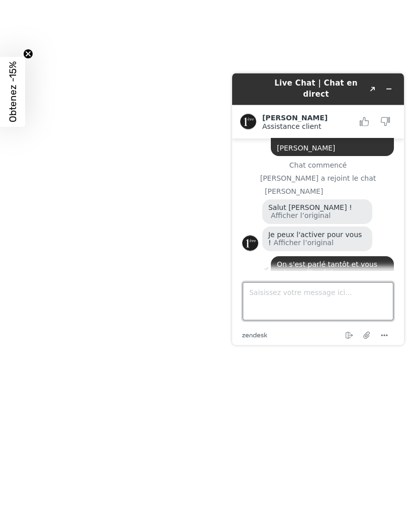
scroll to position [123, 0]
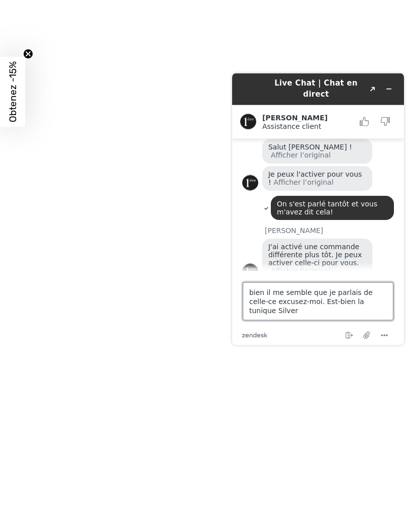
type textarea "bien il me semble que je parlais de celle-ce excusez-moi. Est-bien la tunique S…"
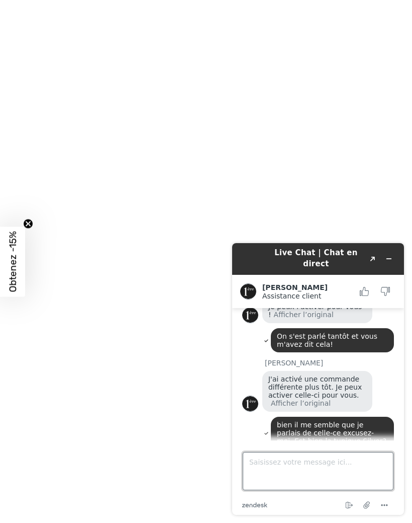
scroll to position [212, 0]
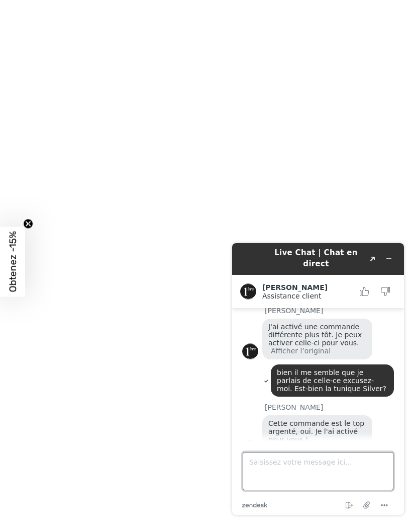
click at [269, 466] on textarea "Saisissez votre message ici..." at bounding box center [318, 471] width 151 height 38
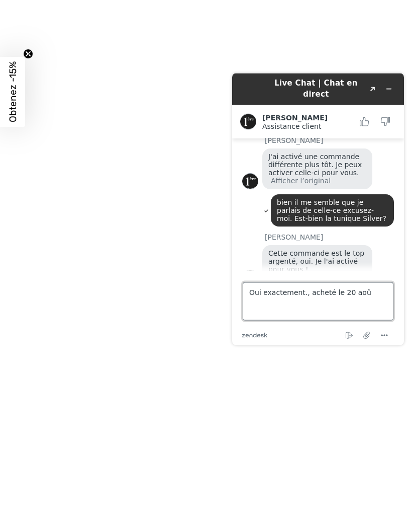
type textarea "Oui exactement., acheté le [DATE]"
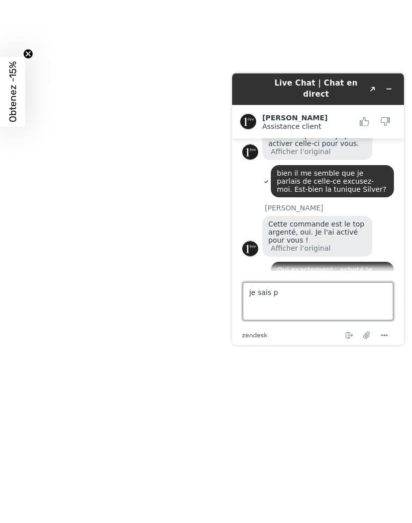
scroll to position [278, 0]
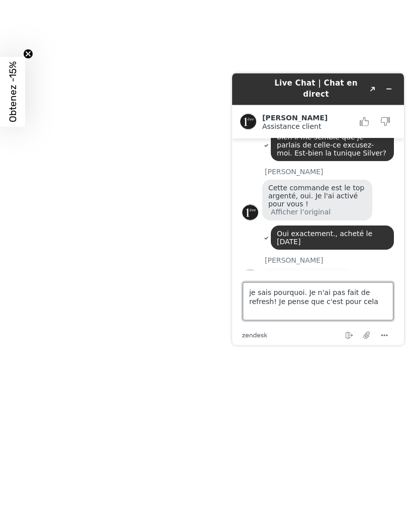
type textarea "je sais pourquoi. Je n'ai pas fait de refresh! Je pense que c'est pour cela,"
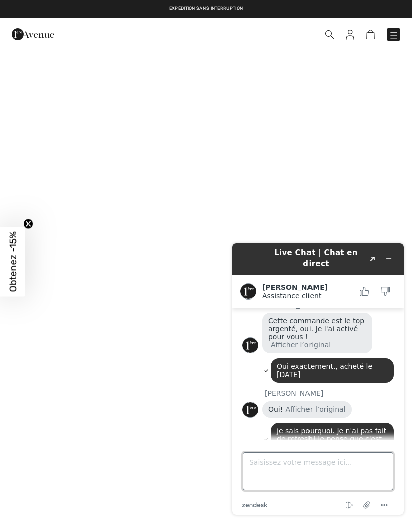
scroll to position [151, 0]
click at [392, 37] on img at bounding box center [394, 35] width 10 height 10
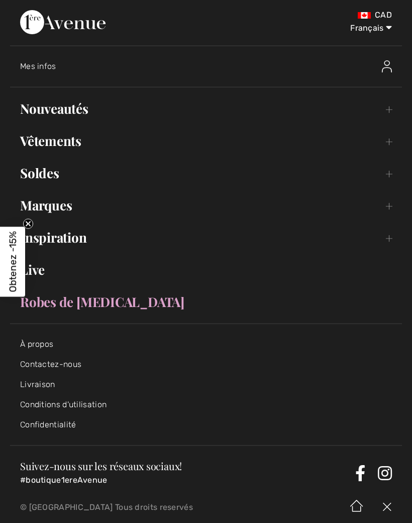
click at [44, 70] on span "Mes infos" at bounding box center [38, 66] width 36 height 10
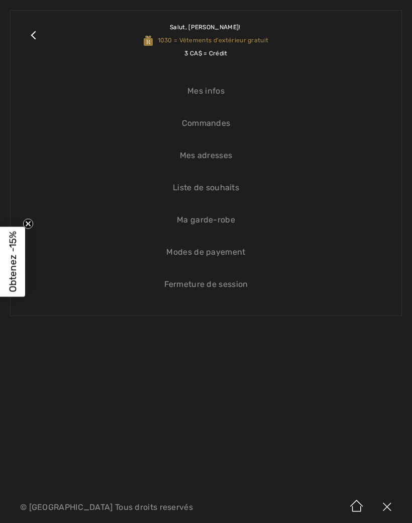
click at [219, 127] on link "Commandes" at bounding box center [206, 123] width 371 height 22
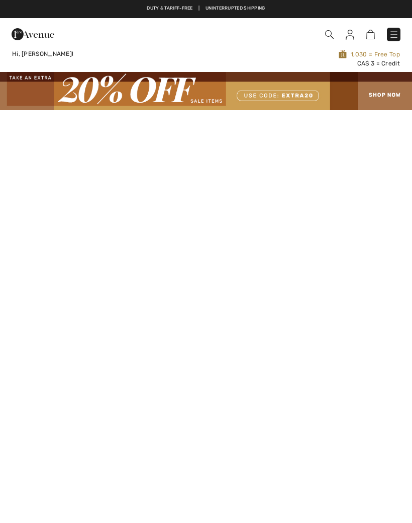
checkbox input "true"
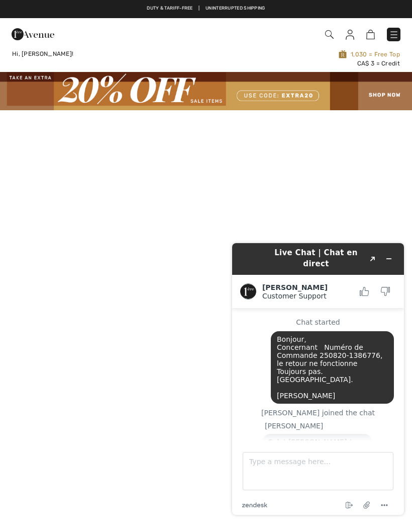
scroll to position [162, 0]
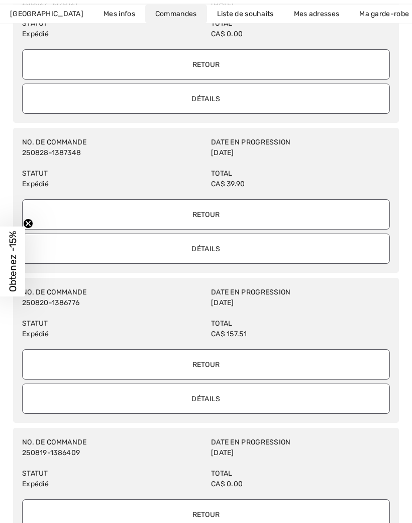
scroll to position [469, 0]
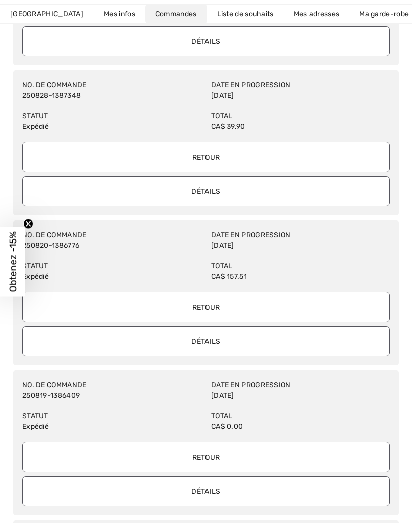
click at [249, 307] on input "Retour" at bounding box center [206, 307] width 368 height 30
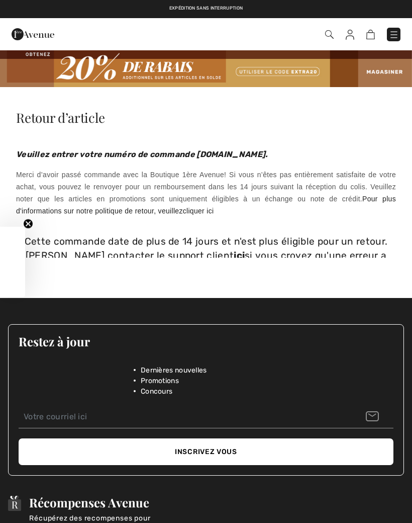
checkbox input "true"
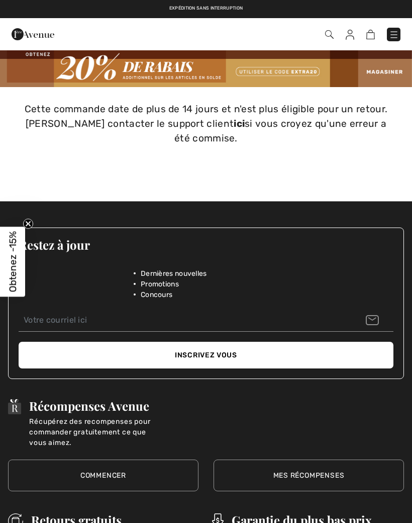
scroll to position [370, 0]
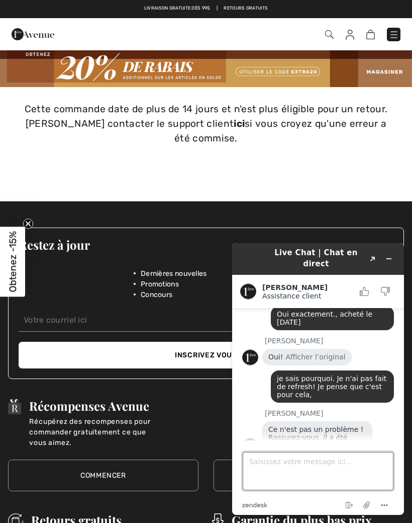
click at [273, 465] on textarea "Saisissez votre message ici..." at bounding box center [318, 471] width 151 height 38
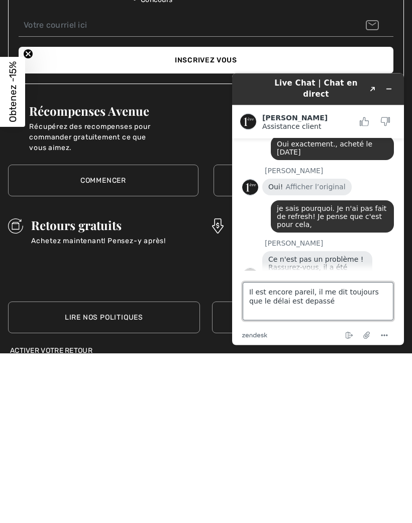
type textarea "Il est encore pareil, il me dit toujours que le délai est depassé!"
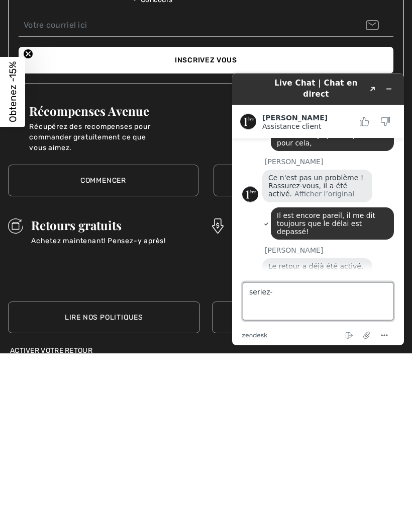
scroll to position [486, 0]
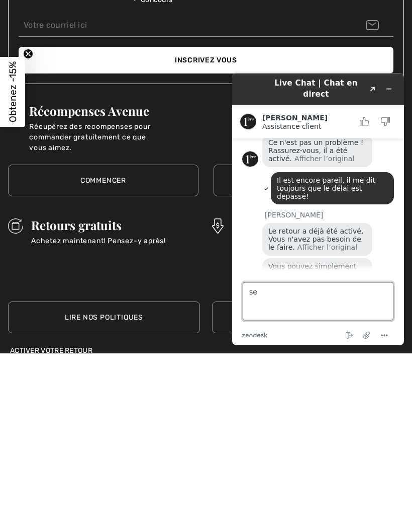
type textarea "s"
type textarea "Je l'ai fait tantôt, mais l'étiquette a été refusée au bureau de poste??"
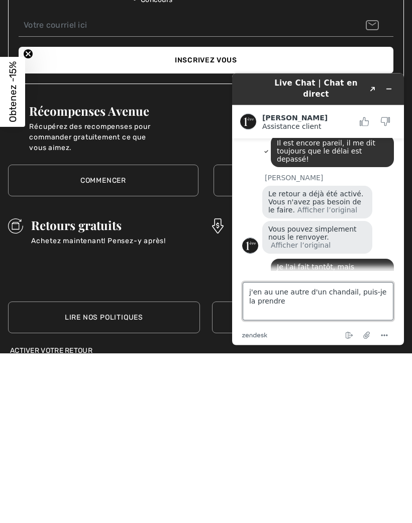
type textarea "j'en au une autre d'un chandail, puis-je la prendre?"
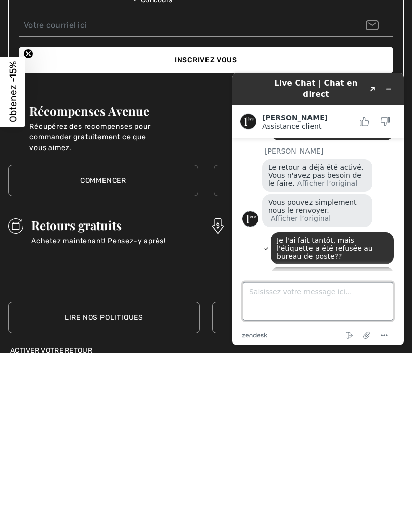
scroll to position [603, 0]
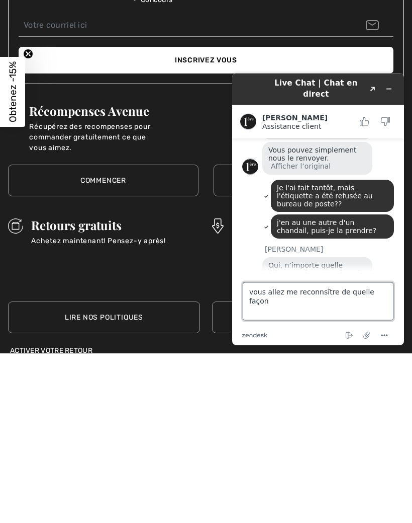
click at [317, 299] on textarea "vous allez me reconnsître de quelle façon" at bounding box center [318, 301] width 151 height 38
click at [302, 293] on textarea "vous allez me reconnsître de quelle façon" at bounding box center [318, 301] width 151 height 38
click at [384, 296] on textarea "vous allez me reconnaître de quelle façon" at bounding box center [318, 301] width 151 height 38
type textarea "vous allez me reconnaître de quelle façon?"
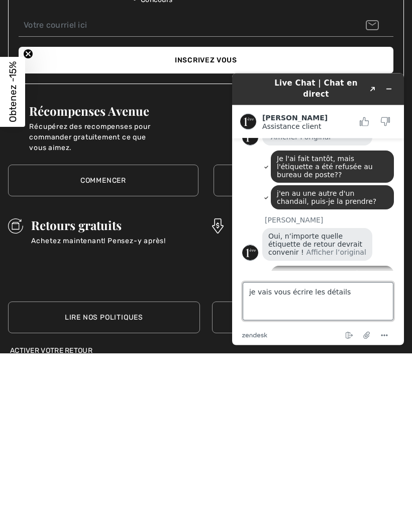
type textarea "je vais vous écrire les détails!"
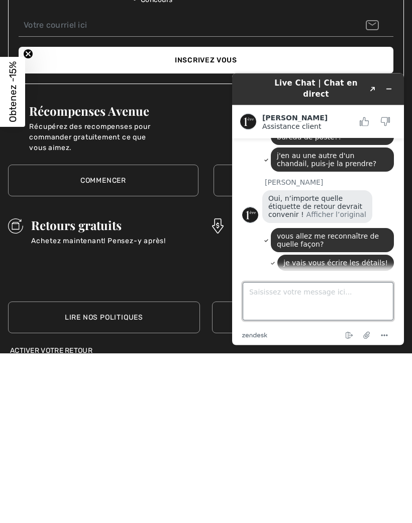
scroll to position [743, 0]
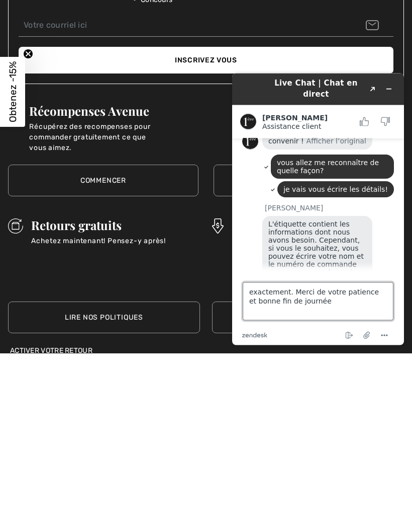
type textarea "exactement. Merci de votre patience et bonne fin de journée!"
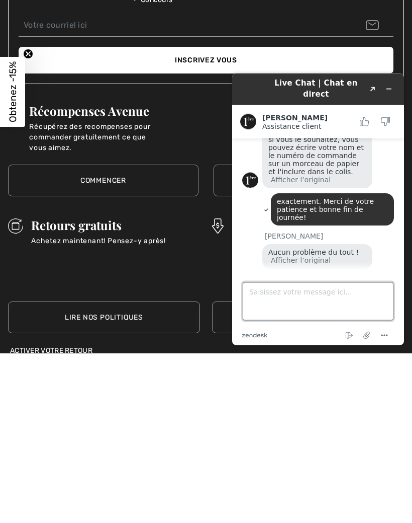
scroll to position [852, 0]
type textarea "vous aussi [PERSON_NAME]"
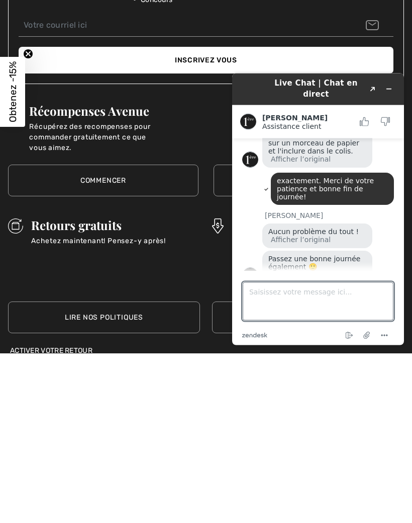
click at [386, 337] on icon "Menu" at bounding box center [385, 335] width 12 height 12
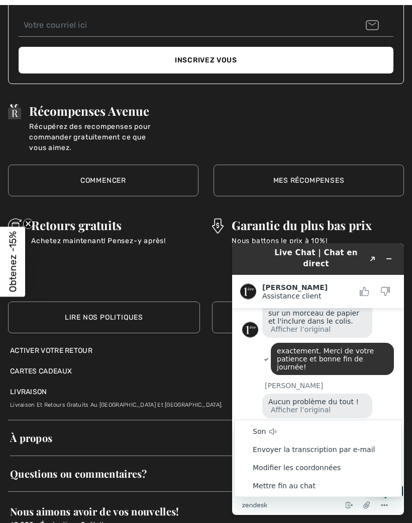
click at [306, 486] on li "Mettre fin au chat" at bounding box center [318, 485] width 167 height 18
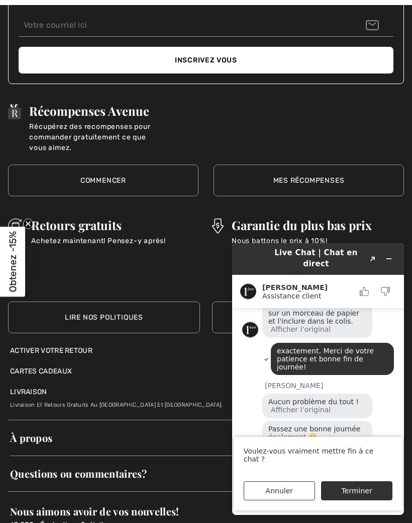
click at [363, 491] on button "Terminer" at bounding box center [356, 490] width 71 height 19
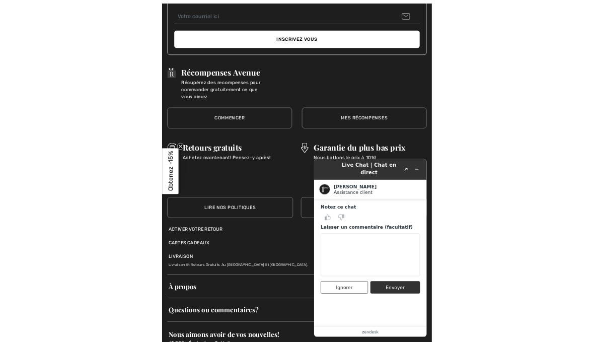
scroll to position [160, 0]
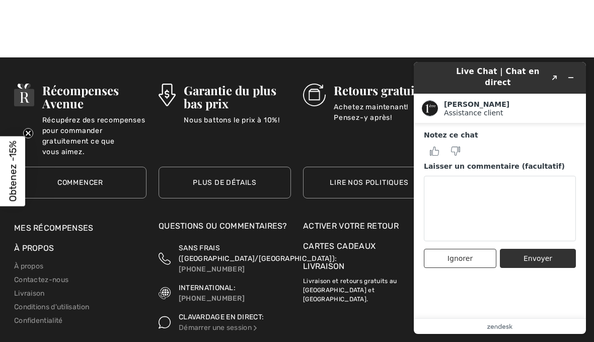
click at [3, 181] on html "Nous respectons votre vie privée. Nous utilisons des cookies pour améliorer vot…" at bounding box center [297, 11] width 594 height 342
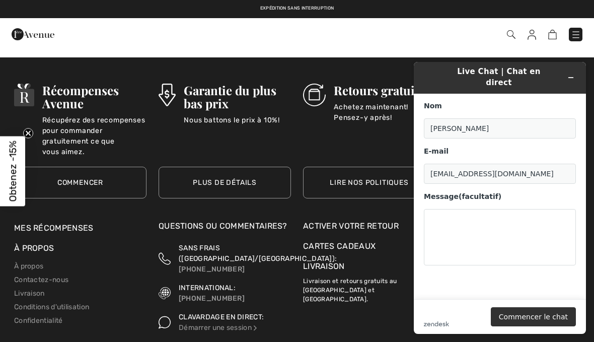
click at [412, 42] on div "Commander" at bounding box center [419, 34] width 342 height 21
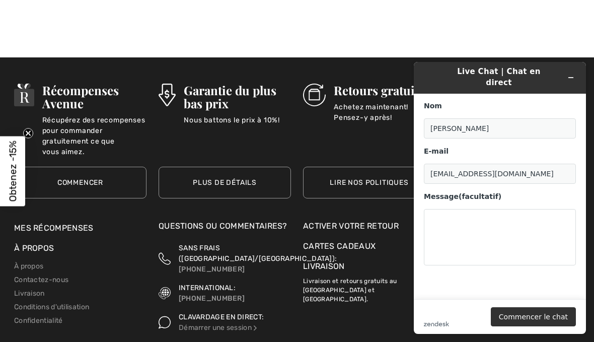
click at [412, 72] on button "Réduire le widget" at bounding box center [570, 77] width 16 height 14
